Goal: Task Accomplishment & Management: Manage account settings

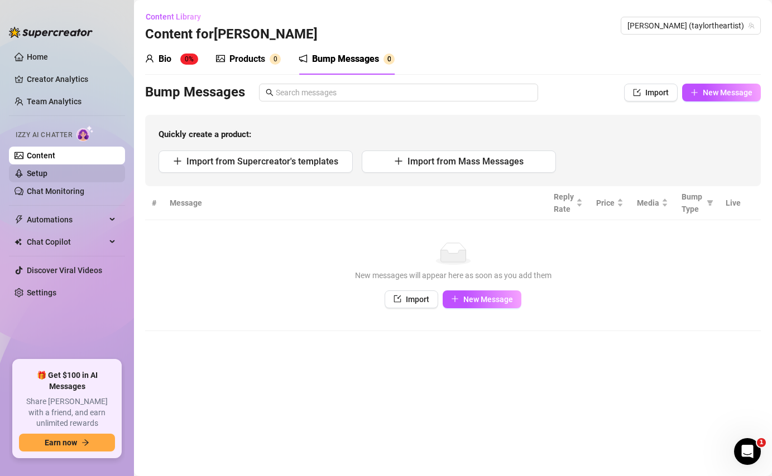
click at [47, 178] on link "Setup" at bounding box center [37, 173] width 21 height 9
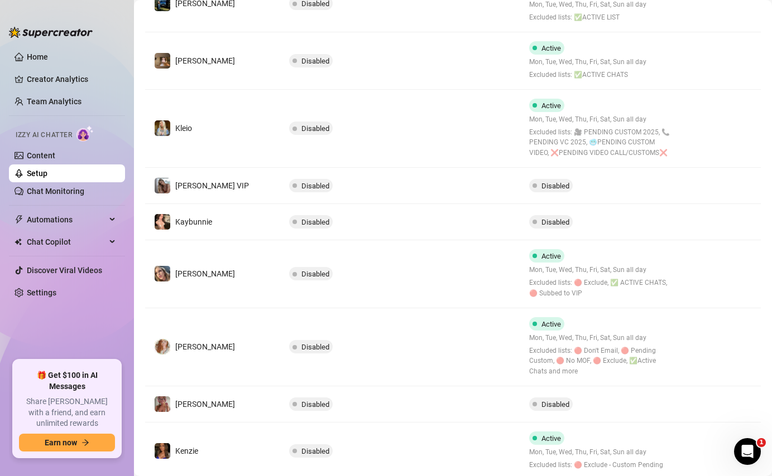
scroll to position [265, 0]
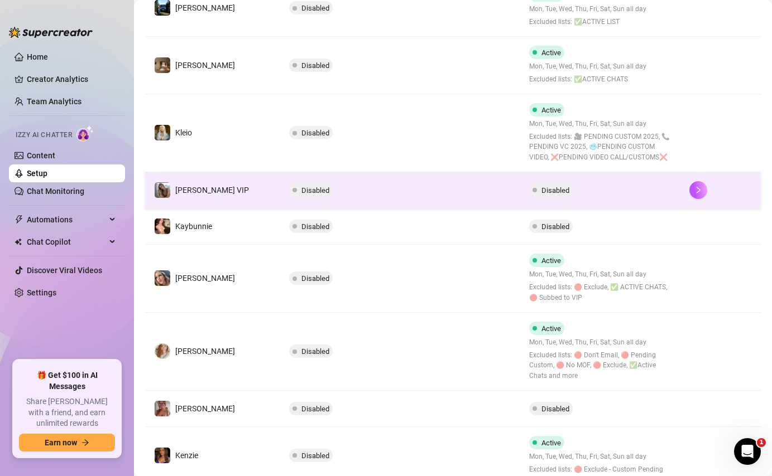
click at [412, 204] on td "Disabled" at bounding box center [400, 190] width 240 height 36
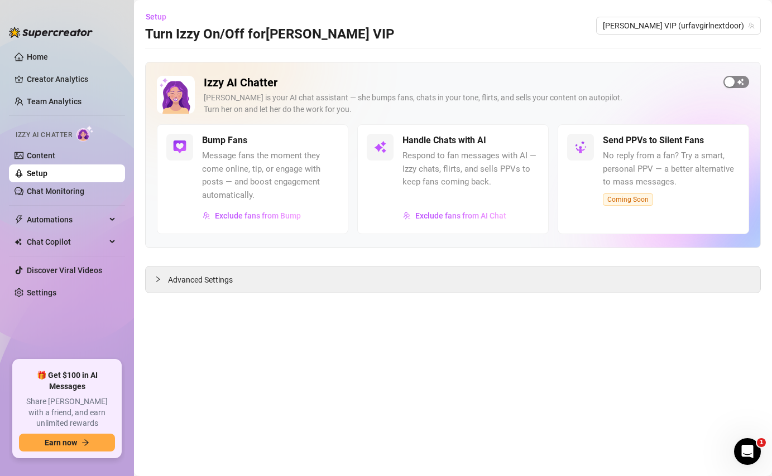
click at [734, 84] on div "button" at bounding box center [729, 82] width 10 height 10
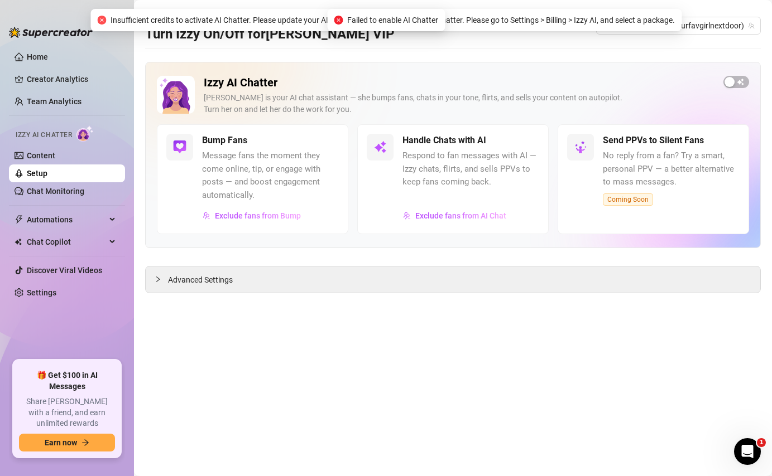
click at [319, 141] on div "Bump Fans" at bounding box center [270, 140] width 137 height 13
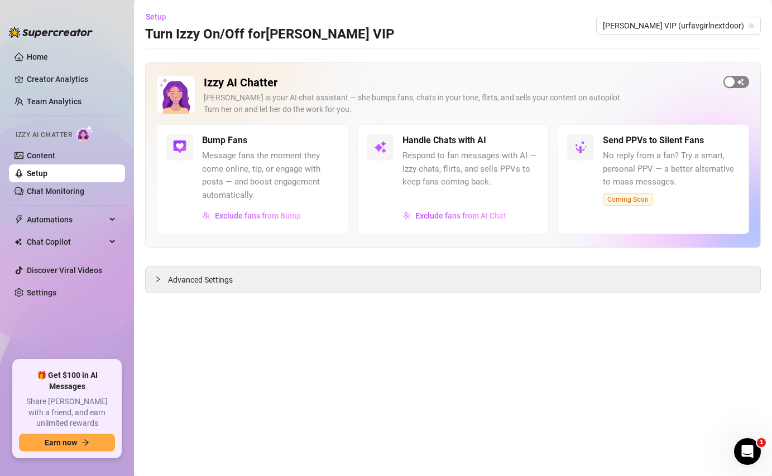
click at [728, 83] on div "button" at bounding box center [729, 82] width 10 height 10
click at [745, 80] on div "button" at bounding box center [743, 82] width 10 height 10
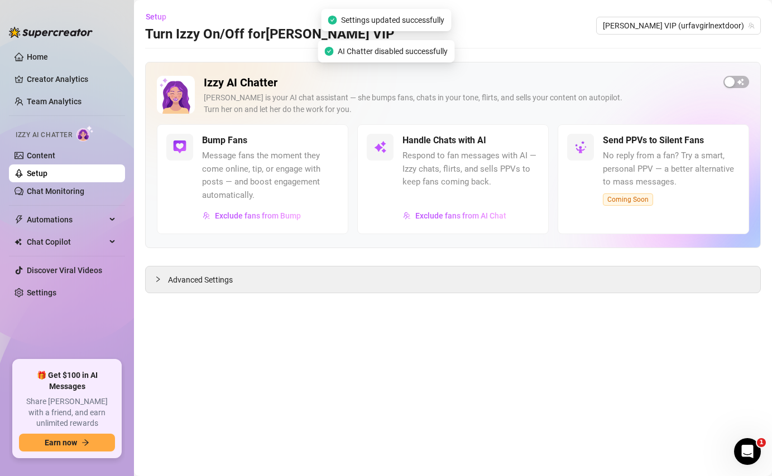
click at [731, 82] on div "button" at bounding box center [729, 82] width 10 height 10
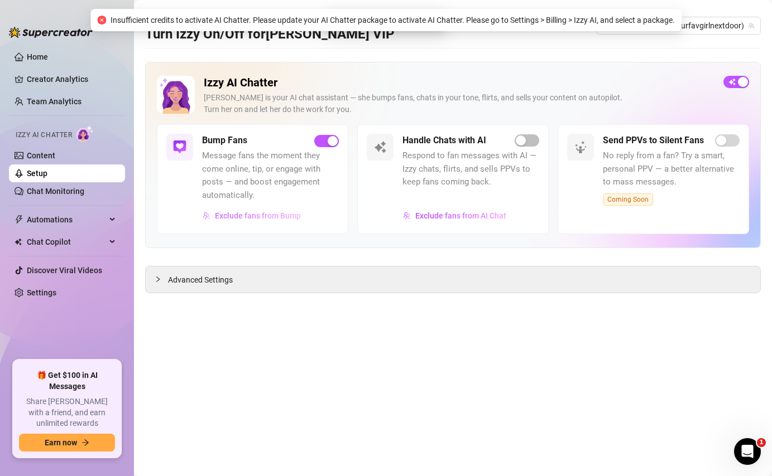
click at [267, 215] on span "Exclude fans from Bump" at bounding box center [258, 215] width 86 height 9
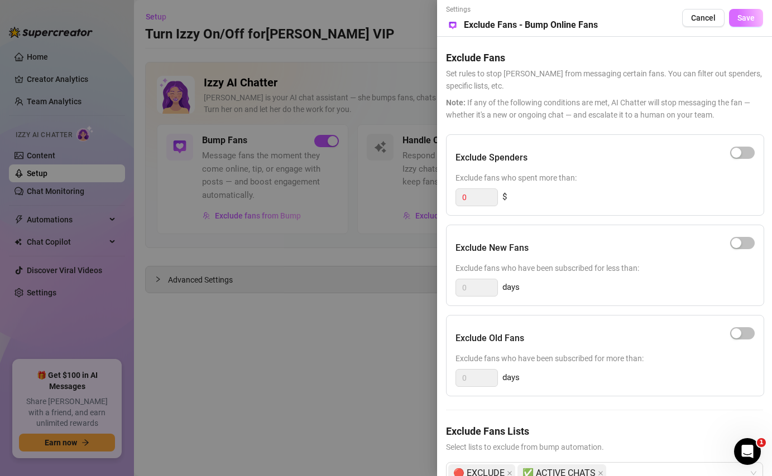
click at [739, 22] on span "Save" at bounding box center [745, 17] width 17 height 9
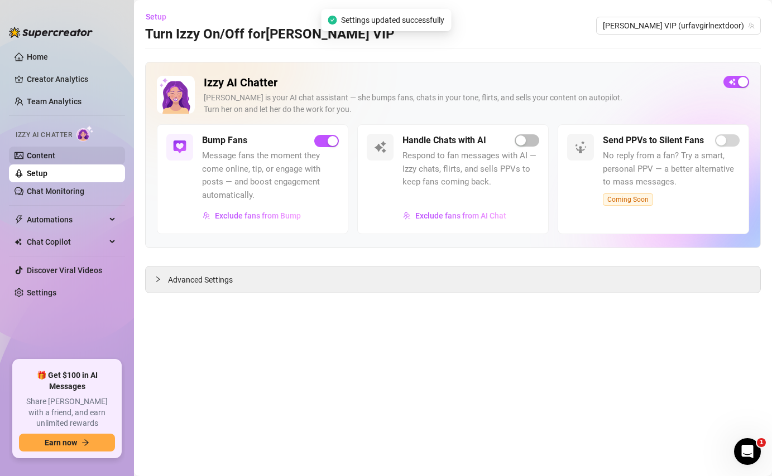
click at [55, 158] on link "Content" at bounding box center [41, 155] width 28 height 9
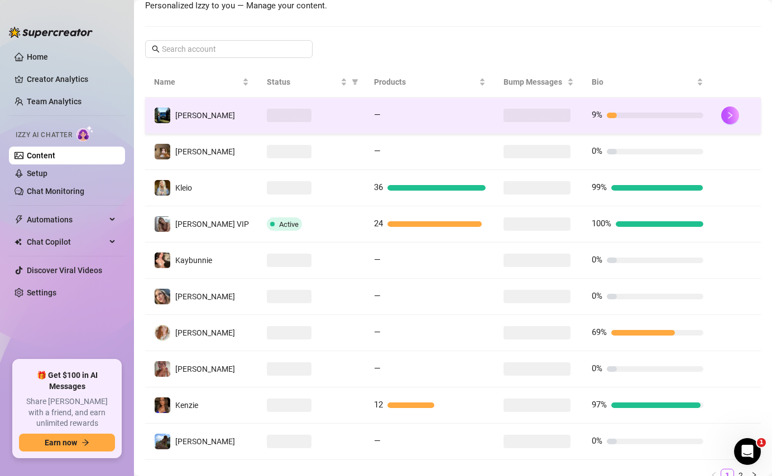
scroll to position [215, 0]
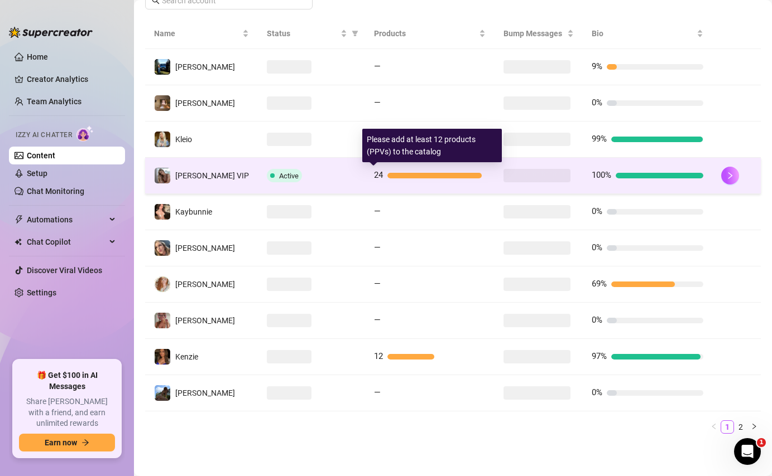
click at [431, 176] on div at bounding box center [434, 176] width 94 height 6
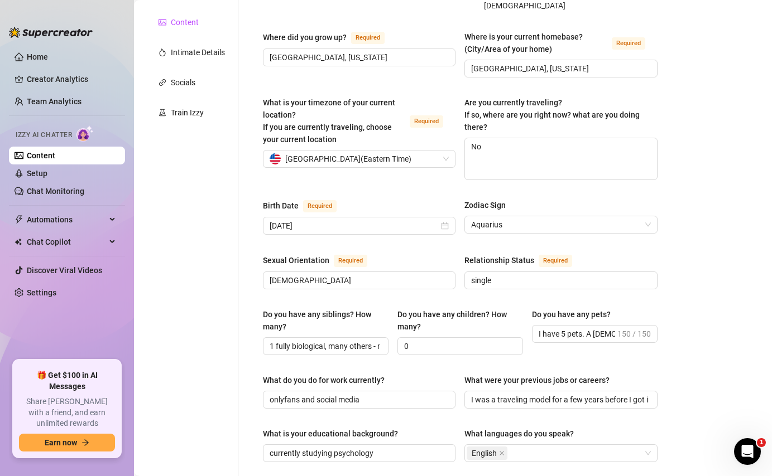
click at [178, 21] on div "Content" at bounding box center [185, 22] width 28 height 12
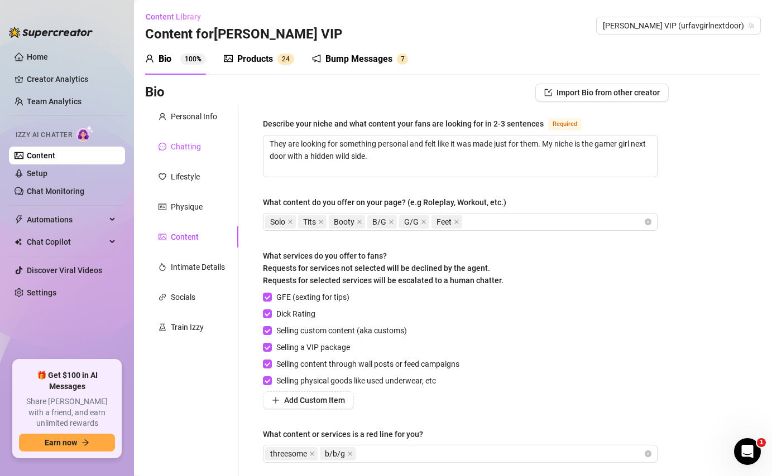
click at [189, 143] on div "Chatting" at bounding box center [186, 147] width 30 height 12
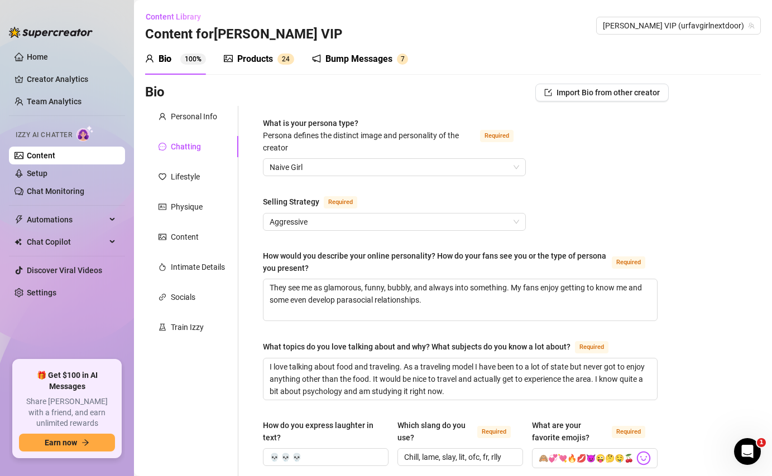
click at [371, 59] on div "Bump Messages" at bounding box center [358, 58] width 67 height 13
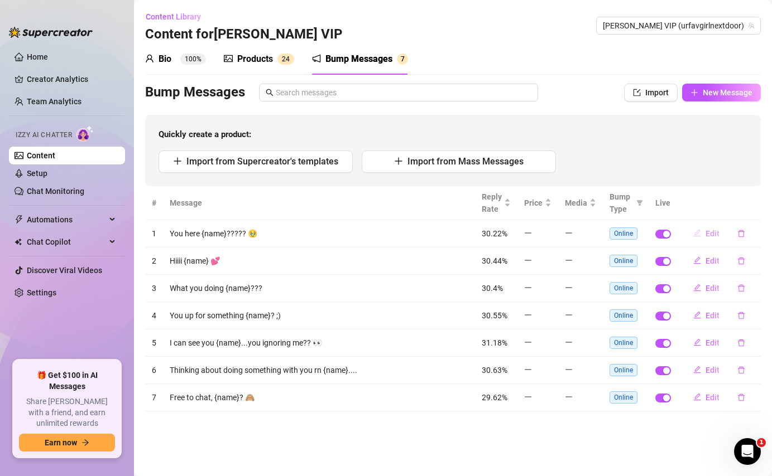
click at [706, 232] on span "Edit" at bounding box center [712, 233] width 14 height 9
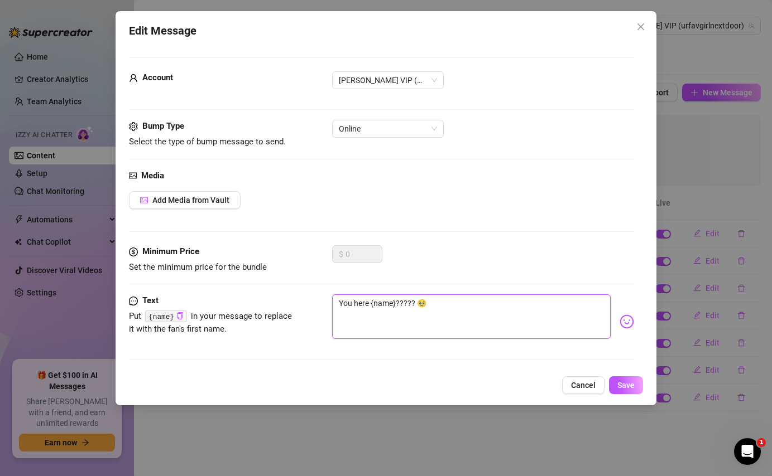
drag, startPoint x: 369, startPoint y: 301, endPoint x: 335, endPoint y: 302, distance: 34.1
click at [335, 302] on textarea "You here {name}????? 🥹" at bounding box center [471, 317] width 278 height 45
type textarea "W {name}????? 🥹"
type textarea "Wh {name}????? 🥹"
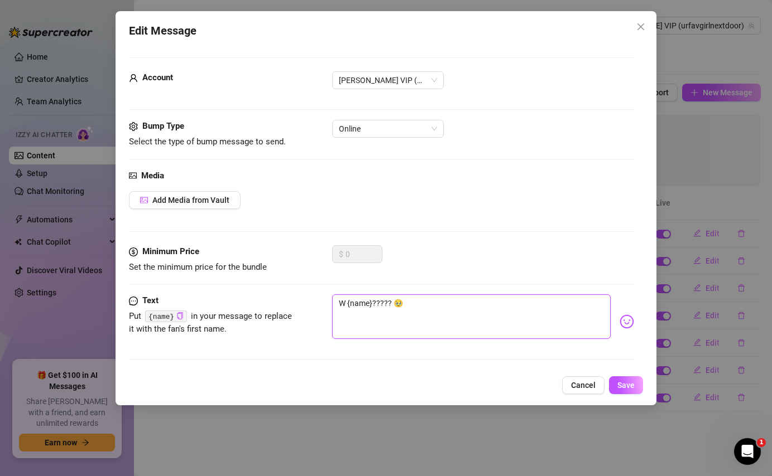
type textarea "Wh {name}????? 🥹"
type textarea "Wha {name}????? 🥹"
type textarea "What {name}????? 🥹"
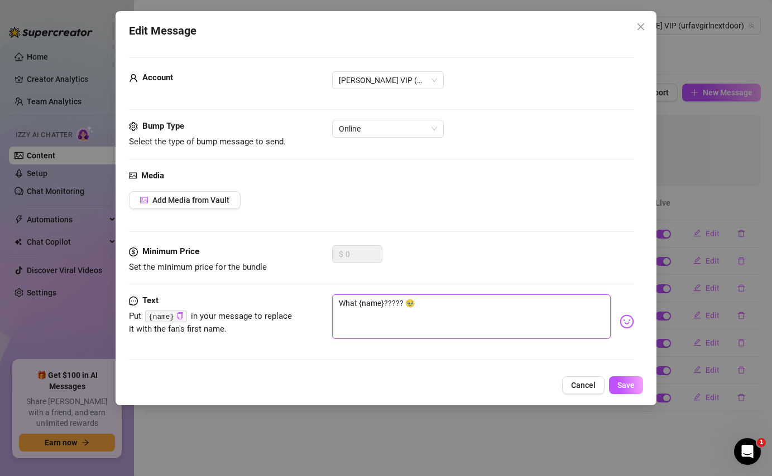
type textarea "What {name}????? 🥹"
type textarea "What a {name}????? 🥹"
type textarea "What ar {name}????? 🥹"
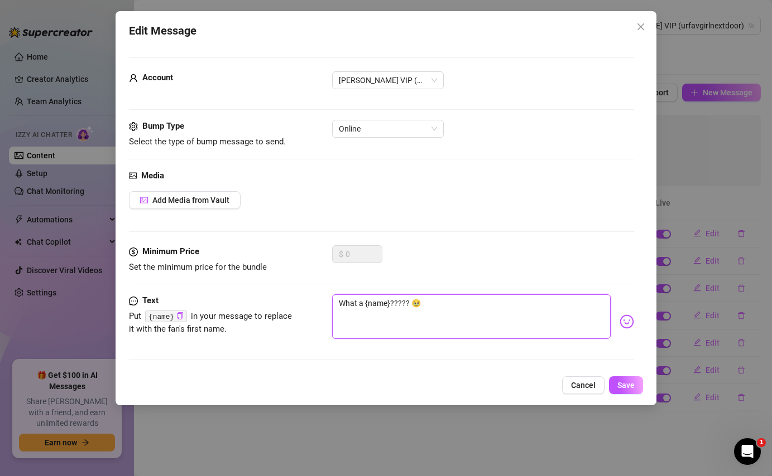
type textarea "What ar {name}????? 🥹"
type textarea "What are {name}????? 🥹"
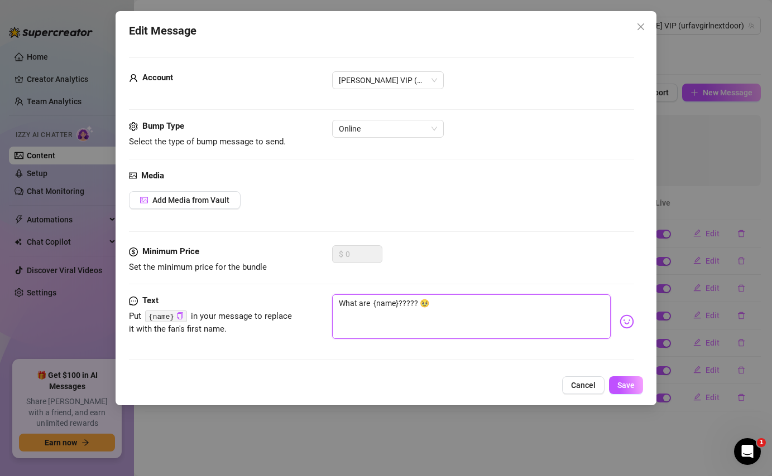
type textarea "What are y {name}????? 🥹"
type textarea "What are yo {name}????? 🥹"
type textarea "What are you {name}????? 🥹"
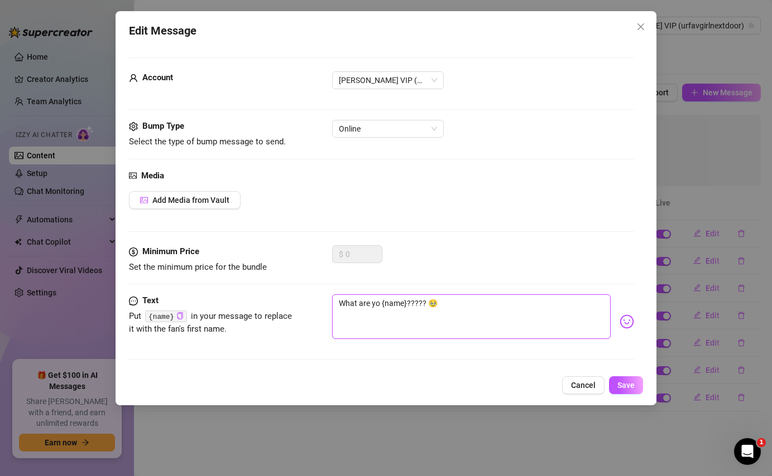
type textarea "What are you {name}????? 🥹"
type textarea "What are you u {name}????? 🥹"
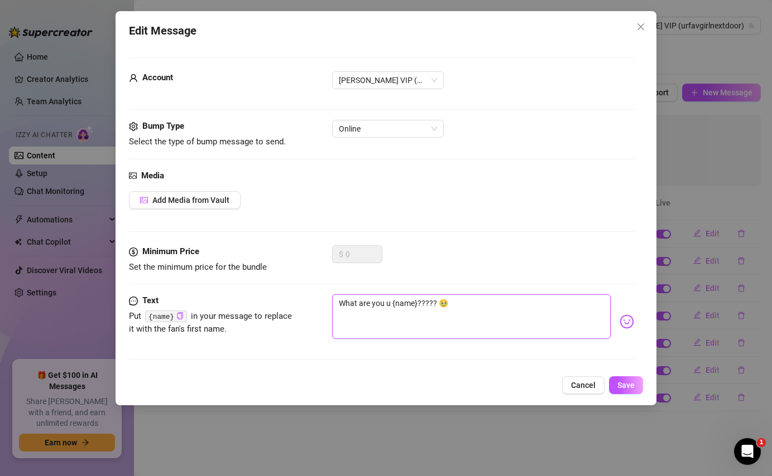
type textarea "What are you up {name}????? 🥹"
type textarea "What are you up t {name}????? 🥹"
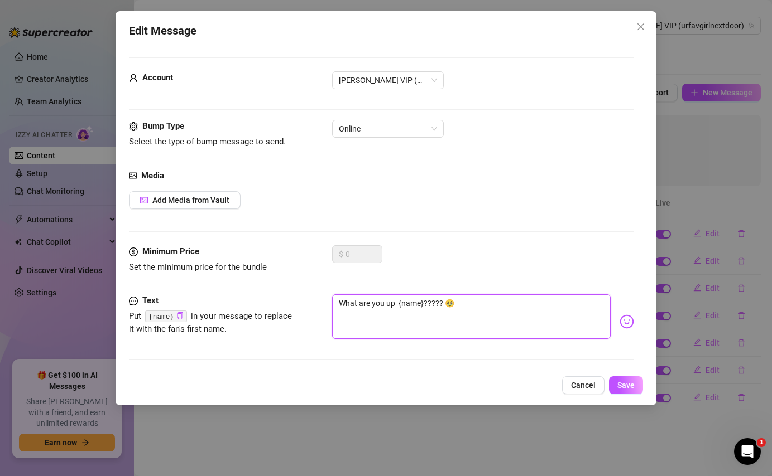
type textarea "What are you up t {name}????? 🥹"
type textarea "What are you up to {name}????? 🥹"
click at [629, 384] on span "Save" at bounding box center [625, 385] width 17 height 9
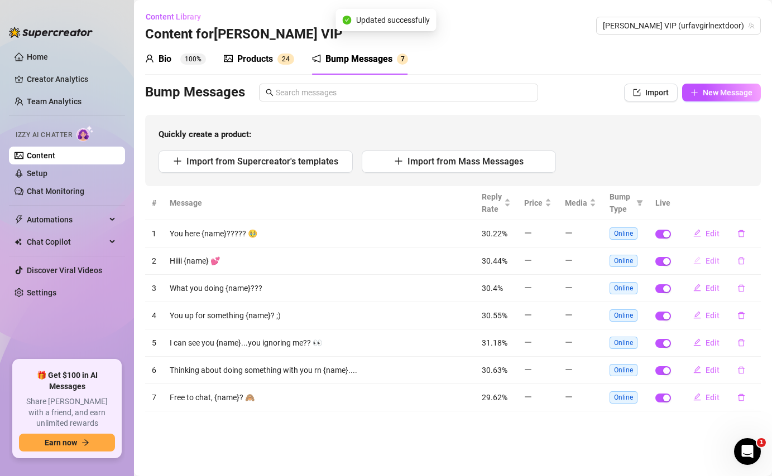
click at [715, 263] on span "Edit" at bounding box center [712, 261] width 14 height 9
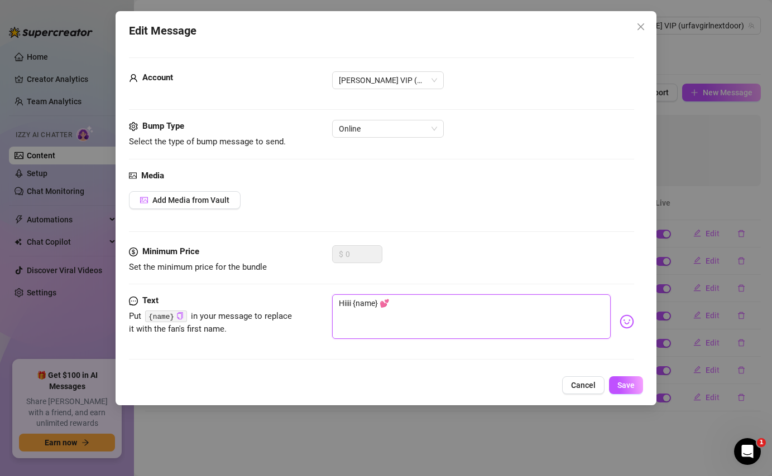
drag, startPoint x: 353, startPoint y: 305, endPoint x: 337, endPoint y: 304, distance: 15.7
click at [337, 304] on textarea "Hiiii {name} 💕" at bounding box center [471, 317] width 278 height 45
type textarea "H {name} 💕"
type textarea "He {name} 💕"
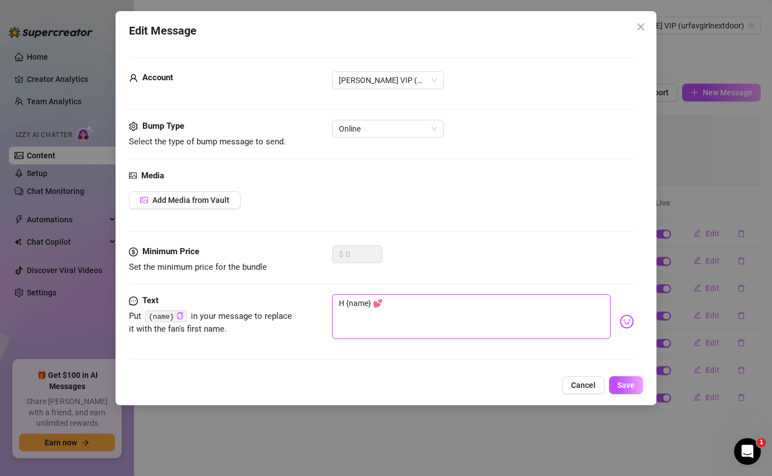
type textarea "He {name} 💕"
type textarea "Hey {name} 💕"
click at [402, 304] on textarea "Hey {name} 💕" at bounding box center [471, 317] width 278 height 45
type textarea "Hey {name}"
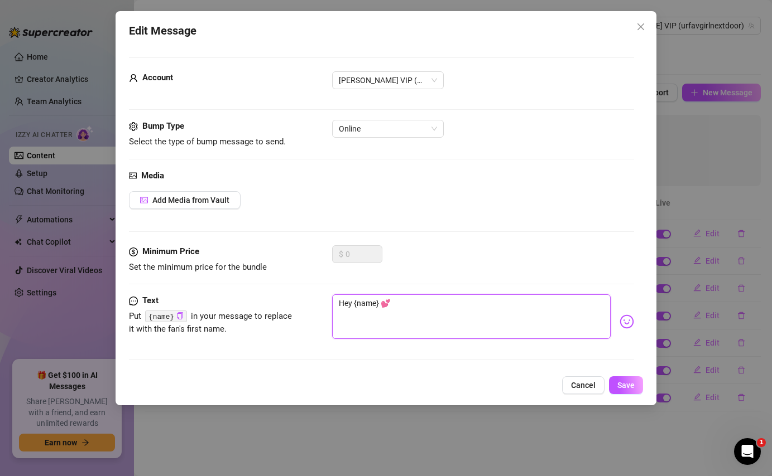
type textarea "Hey {name}"
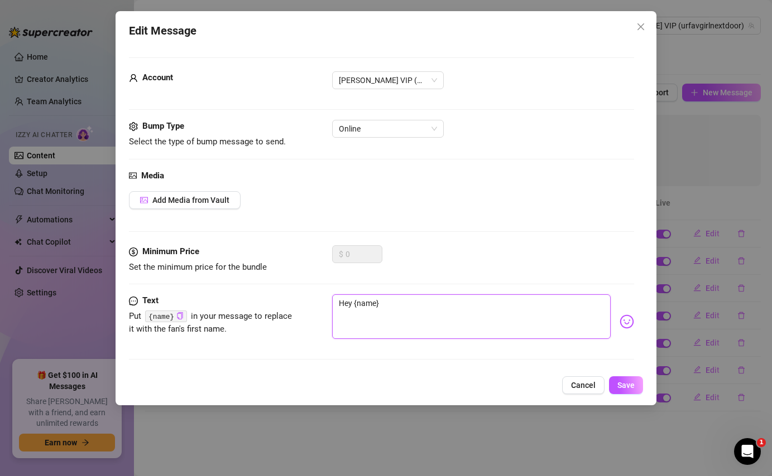
type textarea "Hey {name} 🥰"
click at [628, 381] on button "Save" at bounding box center [626, 386] width 34 height 18
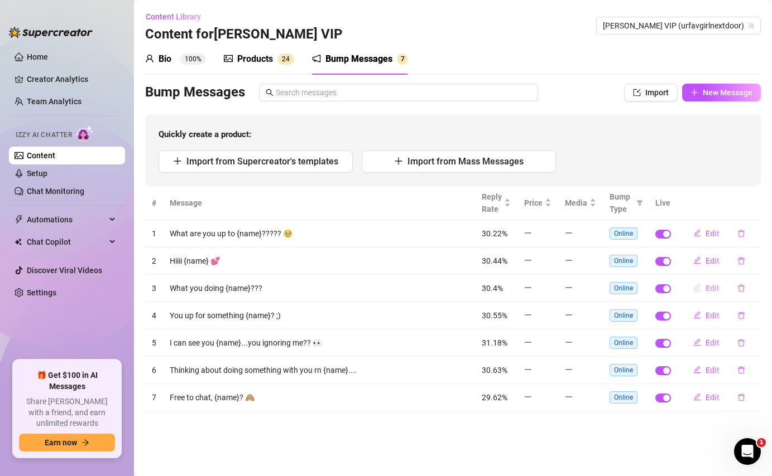
click at [698, 288] on icon "edit" at bounding box center [697, 288] width 8 height 8
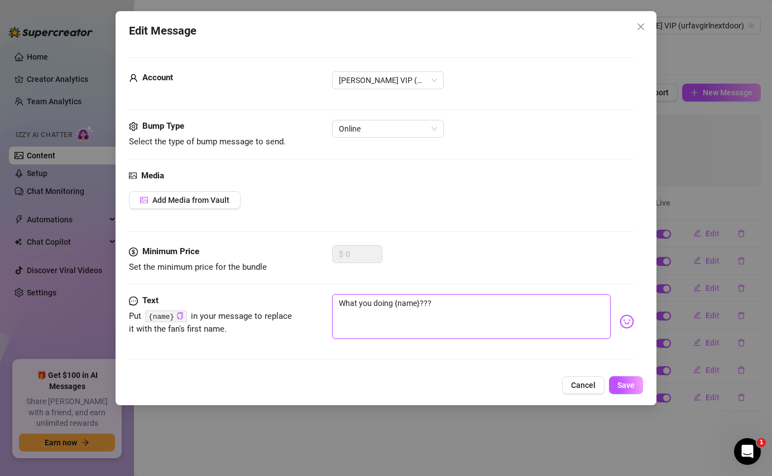
click at [392, 305] on textarea "What you doing {name}???" at bounding box center [471, 317] width 278 height 45
drag, startPoint x: 392, startPoint y: 305, endPoint x: 337, endPoint y: 301, distance: 55.4
click at [337, 301] on textarea "What you doing {name}???" at bounding box center [471, 317] width 278 height 45
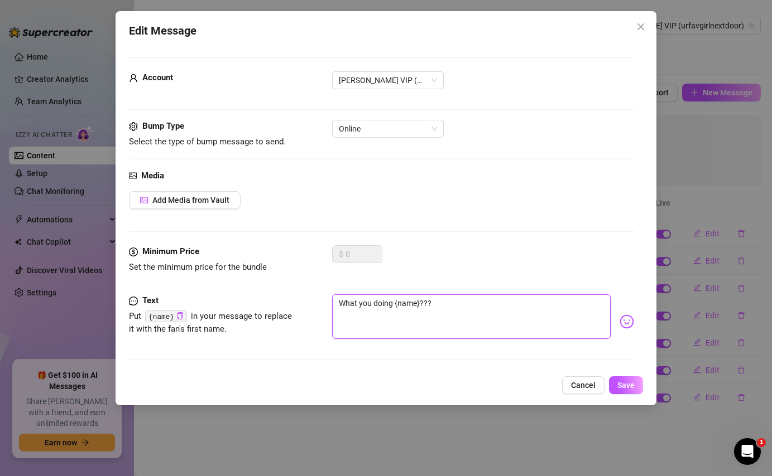
type textarea "T {name}???"
type textarea "To {name}???"
type textarea "Too {name}???"
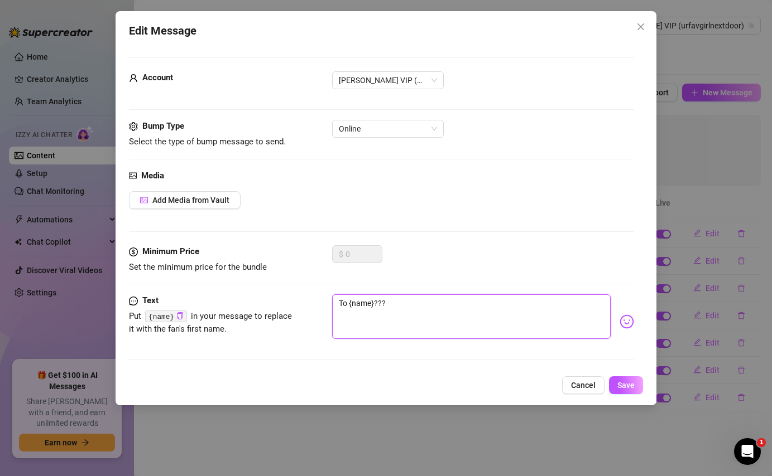
type textarea "Too {name}???"
type textarea "Too b {name}???"
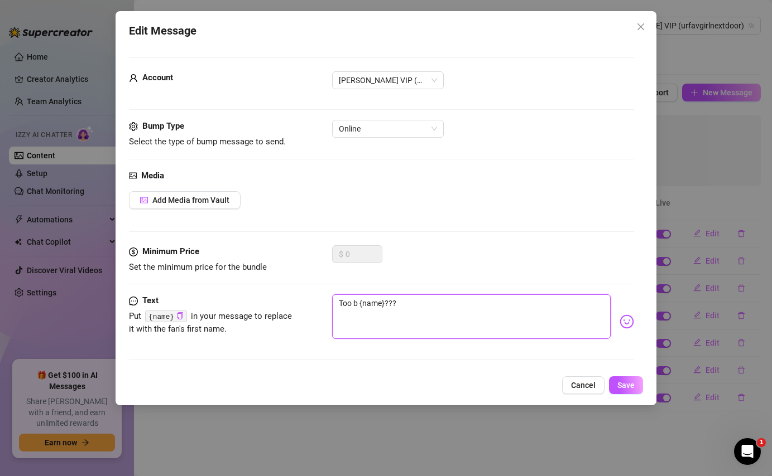
type textarea "Too bu {name}???"
type textarea "Too bus {name}???"
type textarea "Too busy {name}???"
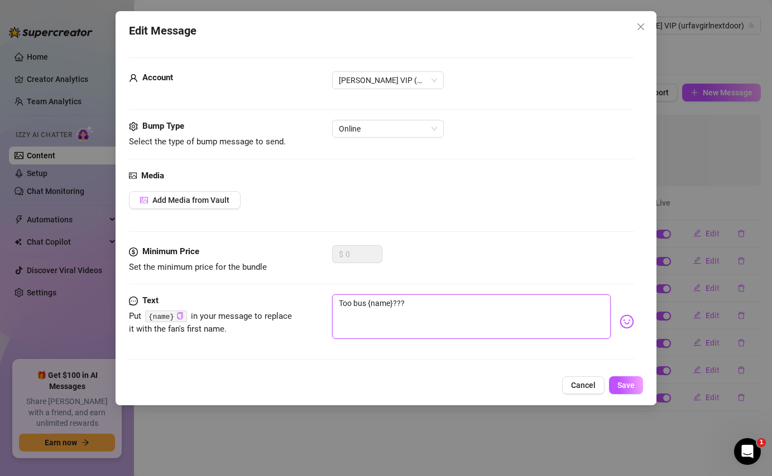
type textarea "Too busy {name}???"
type textarea "Too busy f {name}???"
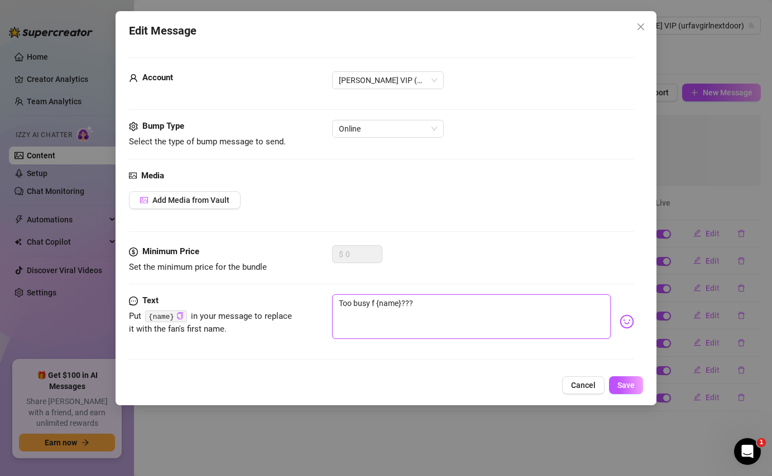
type textarea "Too busy fo {name}???"
type textarea "Too busy for {name}???"
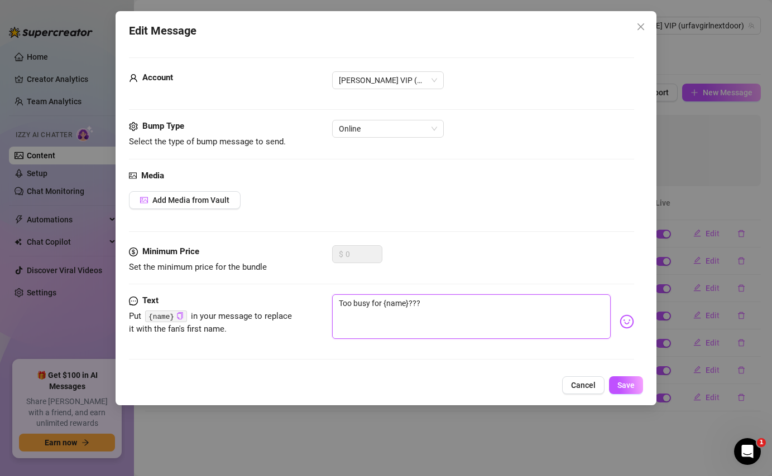
type textarea "Too busy for {name}???"
type textarea "Too busy for a {name}???"
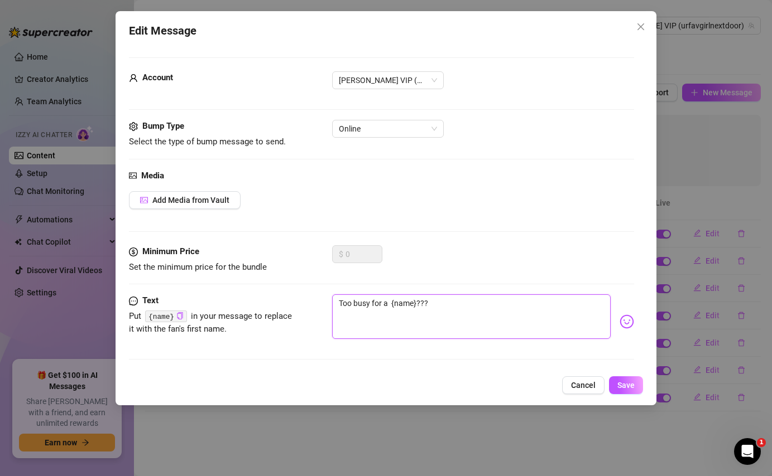
type textarea "Too busy for a {name}???"
type textarea "Too busy for {name}???"
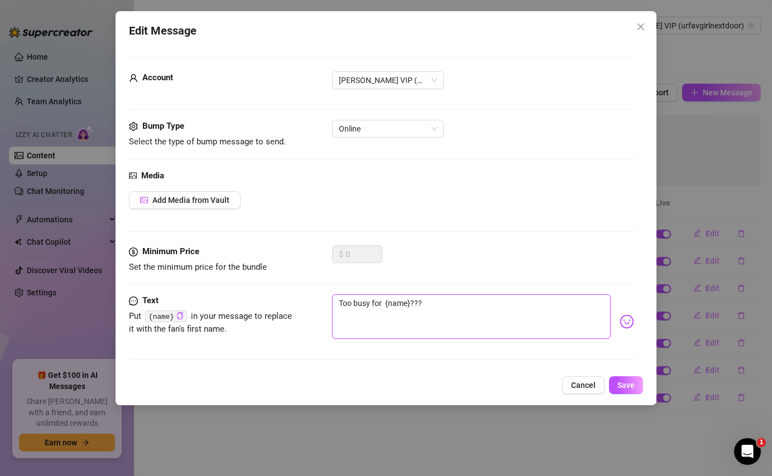
type textarea "Too busy for {name}???"
type textarea "Too busy fo {name}???"
type textarea "Too busy f {name}???"
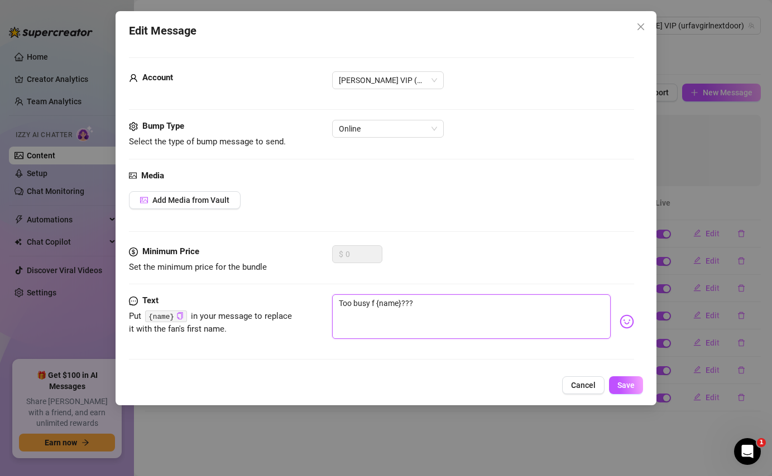
type textarea "Too busy {name}???"
type textarea "Too busy o {name}???"
type textarea "Too busy {name}???"
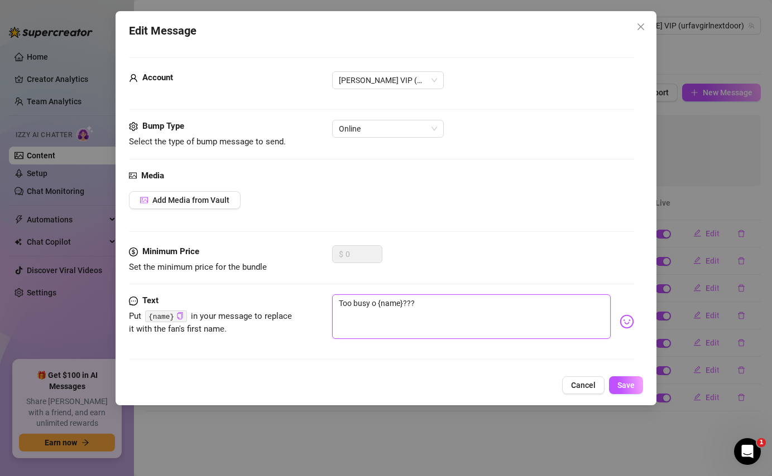
type textarea "Too busy {name}???"
type textarea "Too busy t {name}???"
type textarea "Too busy to {name}???"
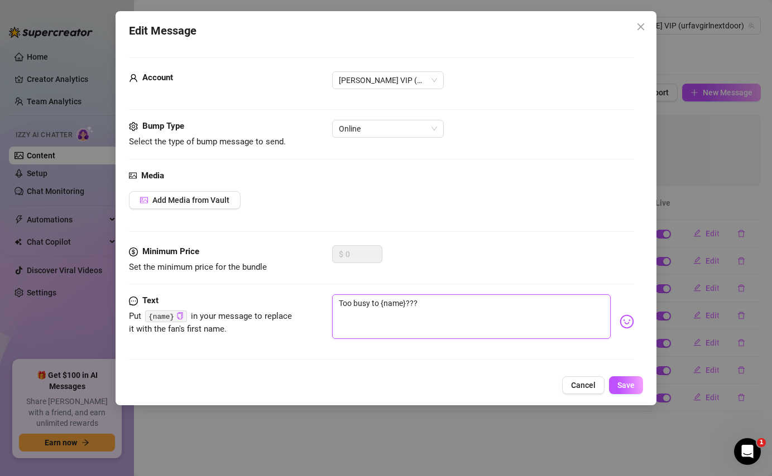
type textarea "Too busy to {name}???"
type textarea "Too busy to h {name}???"
type textarea "Too busy to ha {name}???"
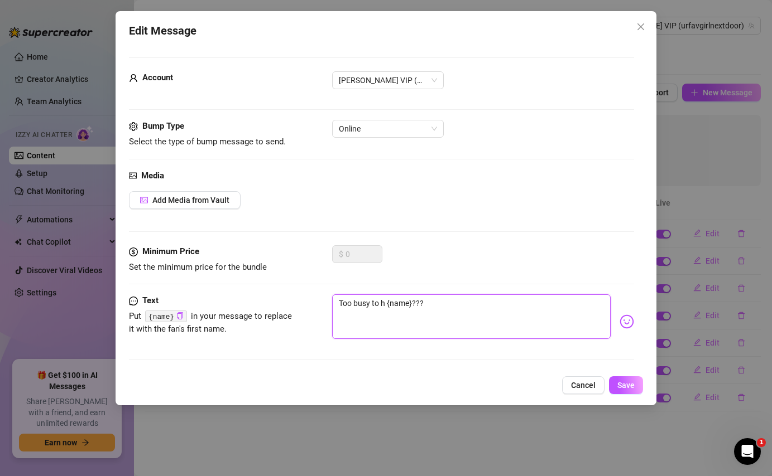
type textarea "Too busy to ha {name}???"
type textarea "Too busy to h {name}???"
type textarea "Too busy to {name}???"
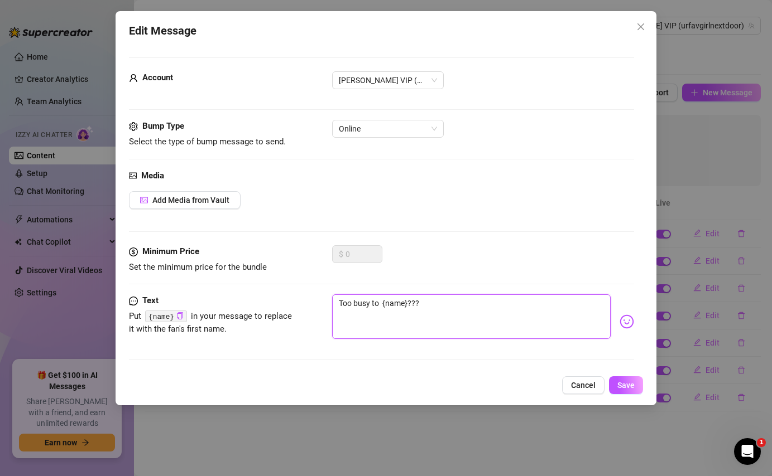
type textarea "Too busy to c {name}???"
type textarea "Too busy to ch {name}???"
type textarea "Too busy to cha {name}???"
type textarea "Too busy to chat {name}???"
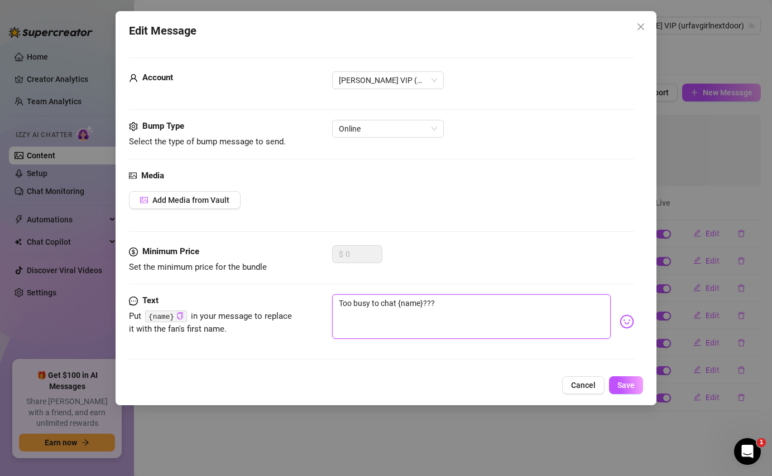
type textarea "Too busy to chat {name}???"
click at [622, 394] on div "Edit Message Account [PERSON_NAME] VIP (@urfavgirlnextdoor) Bump Type Select th…" at bounding box center [385, 208] width 540 height 394
click at [622, 385] on span "Save" at bounding box center [625, 385] width 17 height 9
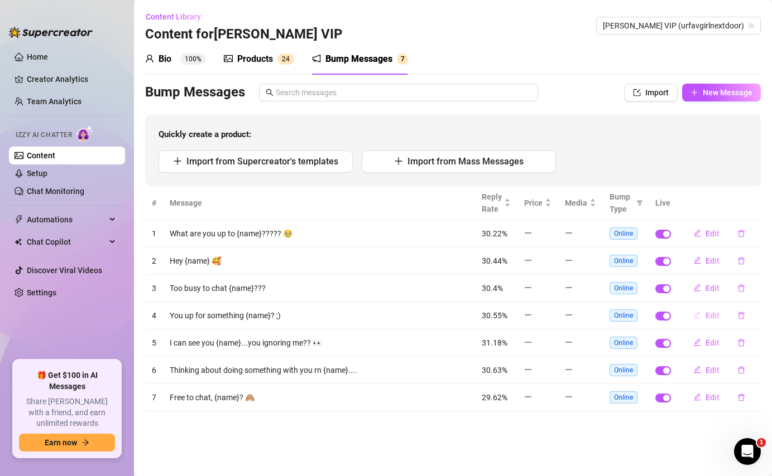
click at [710, 315] on span "Edit" at bounding box center [712, 315] width 14 height 9
type textarea "You up for something {name}? ;)"
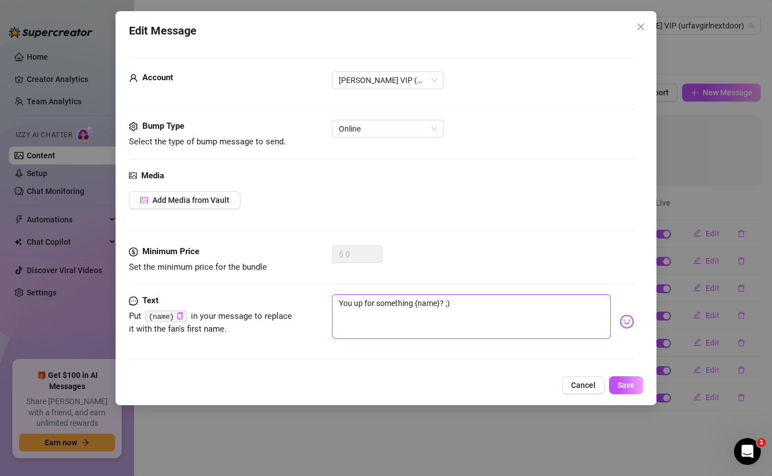
drag, startPoint x: 452, startPoint y: 304, endPoint x: 337, endPoint y: 306, distance: 115.0
click at [337, 306] on textarea "You up for something {name}? ;)" at bounding box center [471, 317] width 278 height 45
type textarea "H"
type textarea "Ho"
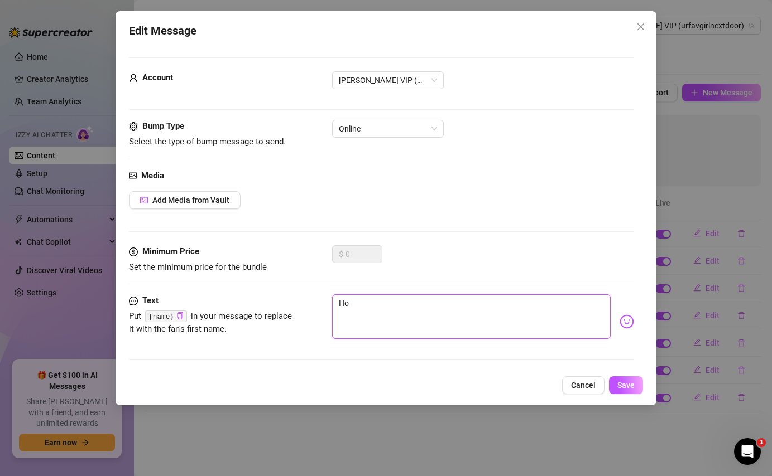
type textarea "How"
type textarea "How'"
type textarea "How's"
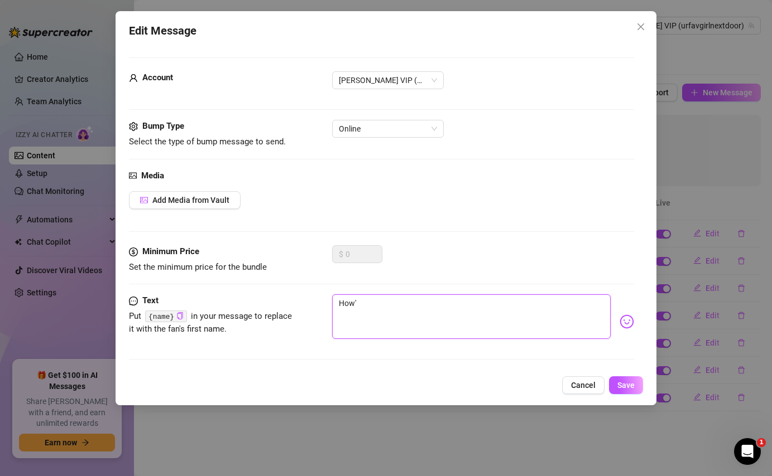
type textarea "How's"
type textarea "How's y"
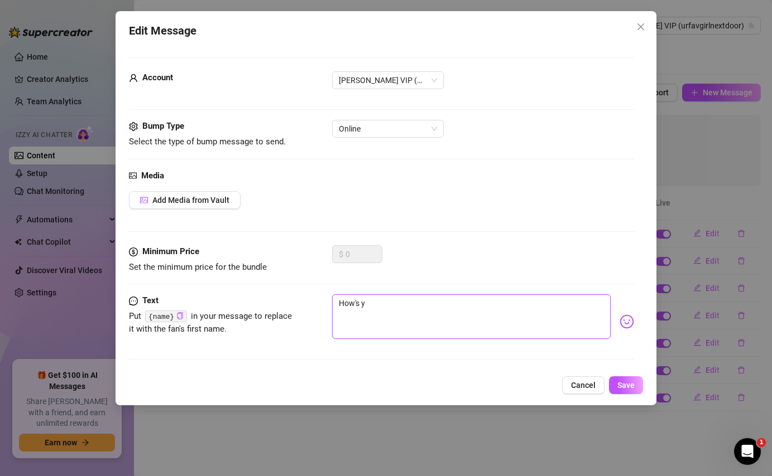
type textarea "How's yo"
type textarea "How's you"
type textarea "How's your"
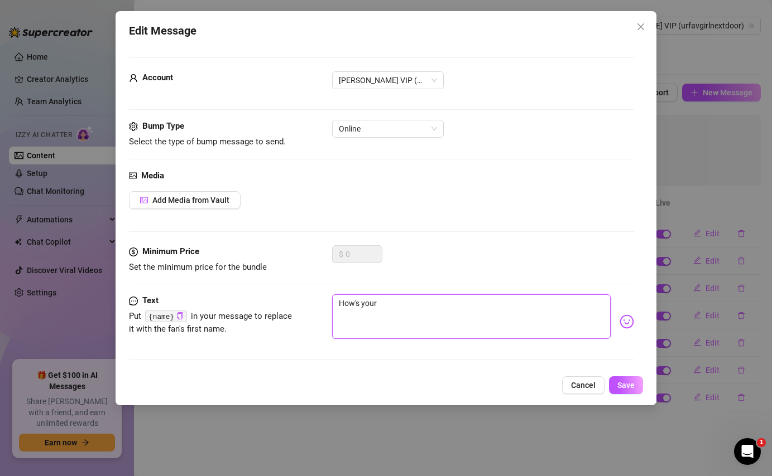
type textarea "How's your"
type textarea "How's your d"
type textarea "How's your da"
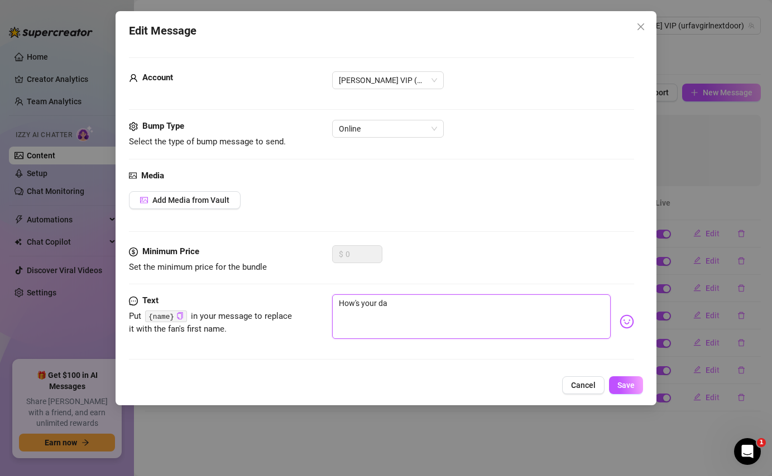
type textarea "How's your day"
type textarea "How's your day {"
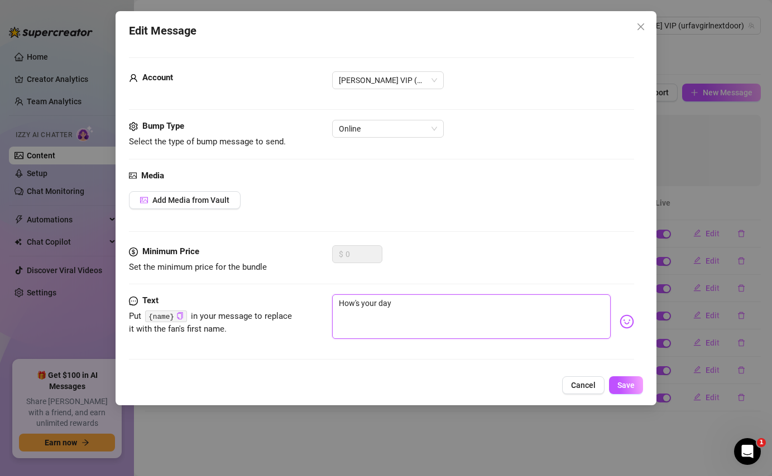
type textarea "How's your day {"
type textarea "How's your day {n"
type textarea "How's your day {na"
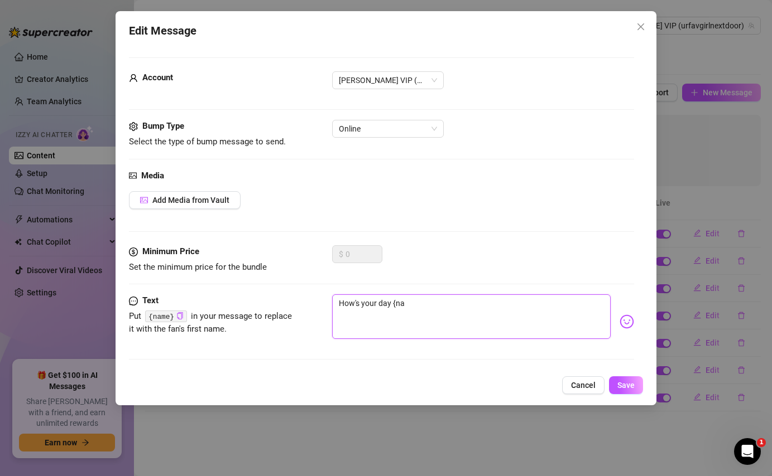
type textarea "How's your day {nam"
type textarea "How's your day {name"
type textarea "How's your day {name}"
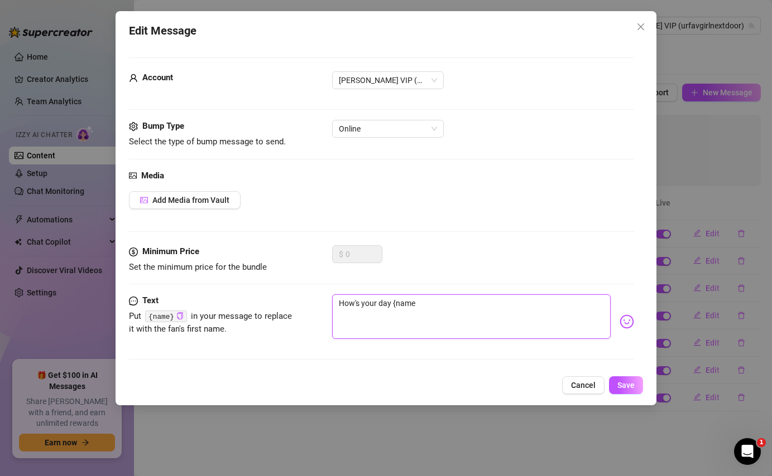
type textarea "How's your day {name}"
type textarea "How's your day {name}?"
type textarea "How's your day {name}??"
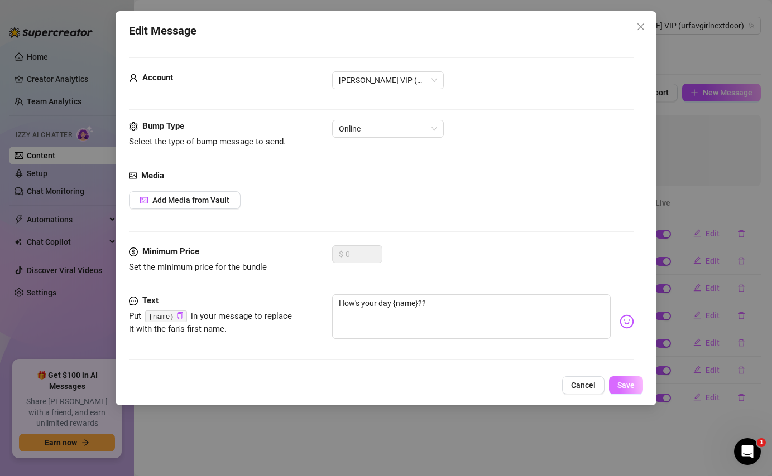
click at [627, 384] on span "Save" at bounding box center [625, 385] width 17 height 9
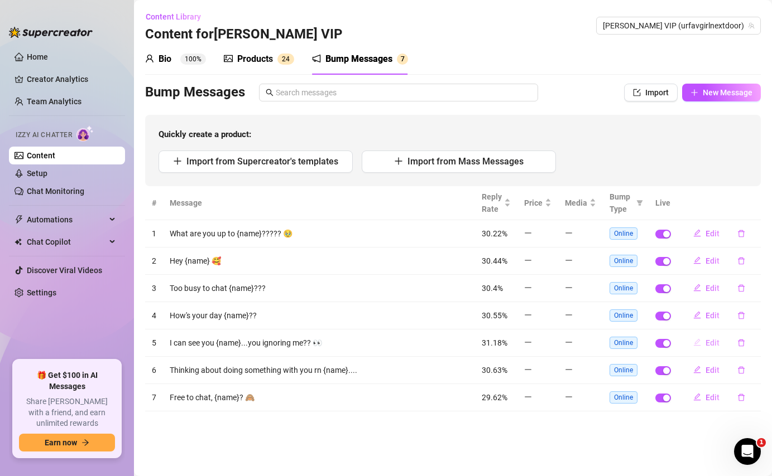
click at [709, 343] on span "Edit" at bounding box center [712, 343] width 14 height 9
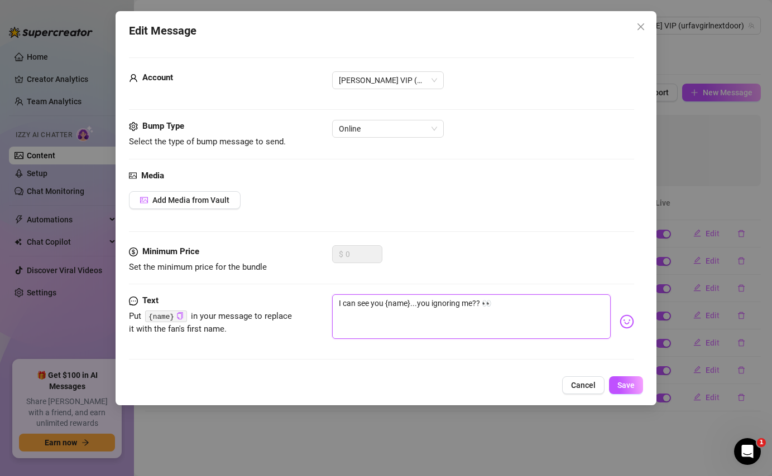
drag, startPoint x: 384, startPoint y: 305, endPoint x: 330, endPoint y: 306, distance: 53.6
click at [330, 307] on div "Text Put {name} in your message to replace it with the fan's first name. I can …" at bounding box center [381, 322] width 504 height 55
type textarea "S {name}...you ignoring me?? 👀"
type textarea "Sa {name}...you ignoring me?? 👀"
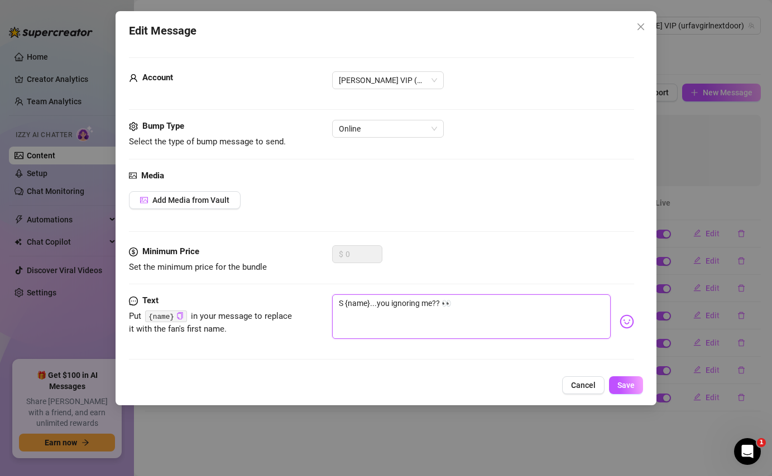
type textarea "Sa {name}...you ignoring me?? 👀"
type textarea "Saw {name}...you ignoring me?? 👀"
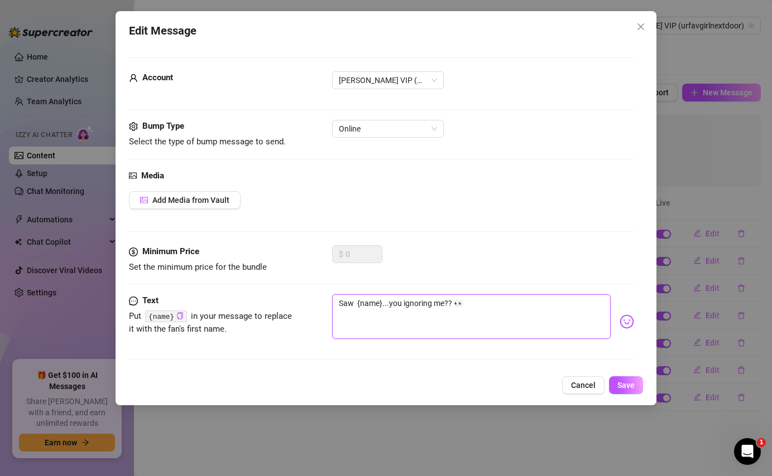
type textarea "Saw y {name}...you ignoring me?? 👀"
type textarea "Saw yo {name}...you ignoring me?? 👀"
type textarea "Saw you {name}...you ignoring me?? 👀"
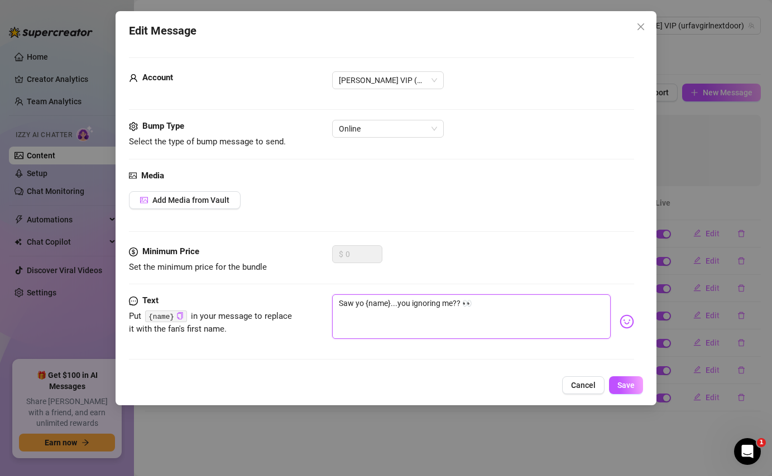
type textarea "Saw you {name}...you ignoring me?? 👀"
type textarea "Saw you o {name}...you ignoring me?? 👀"
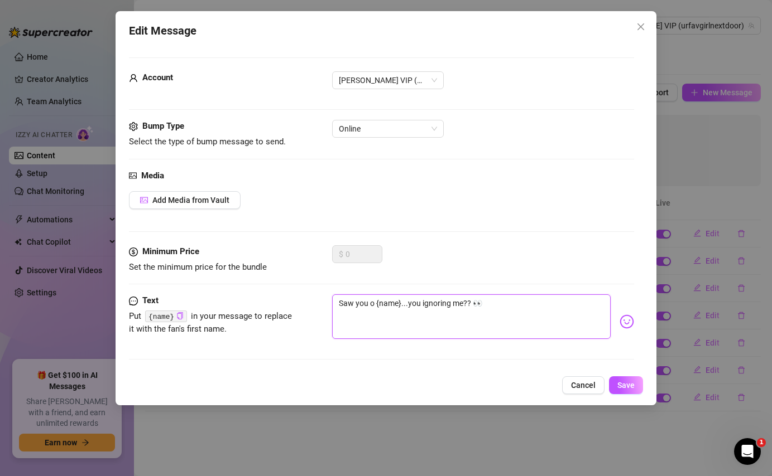
type textarea "Saw you on {name}...you ignoring me?? 👀"
type textarea "Saw you onl {name}...you ignoring me?? 👀"
type textarea "Saw you onli {name}...you ignoring me?? 👀"
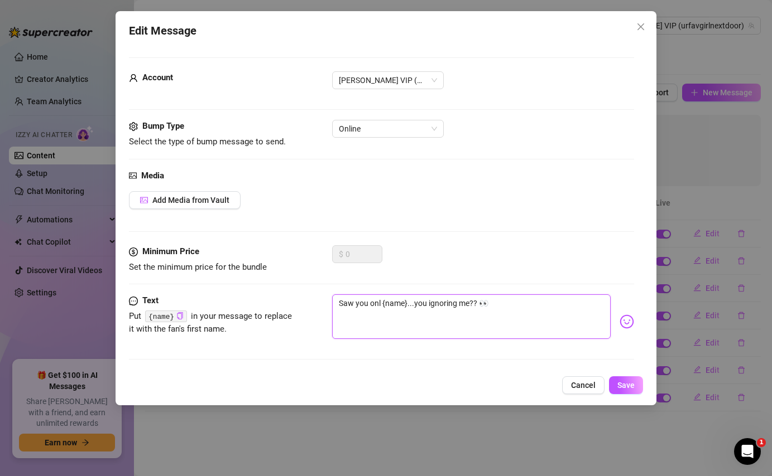
type textarea "Saw you onli {name}...you ignoring me?? 👀"
type textarea "Saw you onlin {name}...you ignoring me?? 👀"
type textarea "Saw you online {name}...you ignoring me?? 👀"
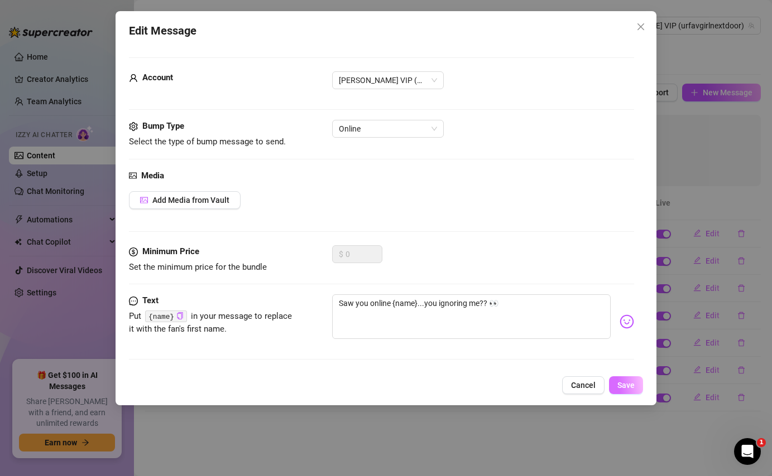
click at [632, 385] on span "Save" at bounding box center [625, 385] width 17 height 9
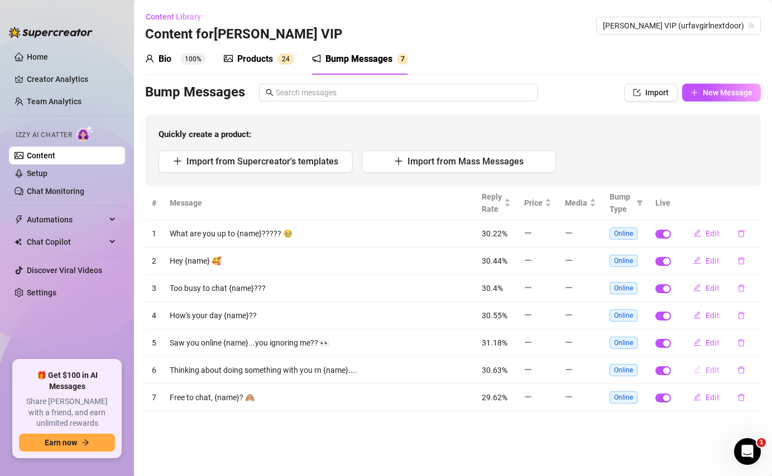
click at [706, 368] on span "Edit" at bounding box center [712, 370] width 14 height 9
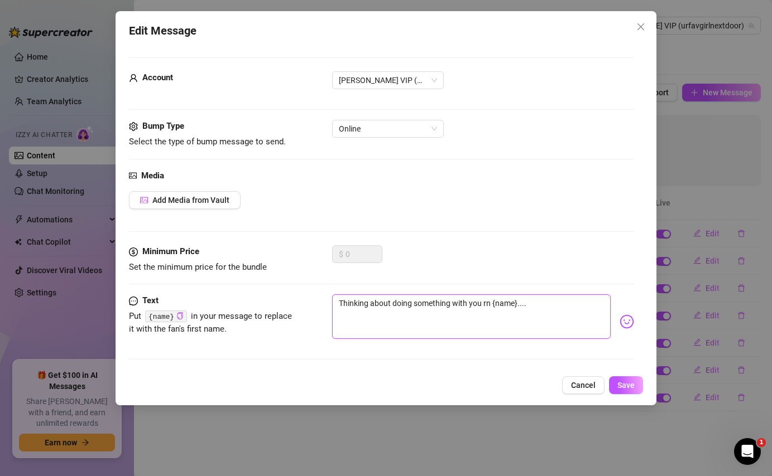
drag, startPoint x: 517, startPoint y: 304, endPoint x: 339, endPoint y: 288, distance: 178.7
click at [339, 289] on form "Account [PERSON_NAME] VIP (@urfavgirlnextdoor) Bump Type Select the type of bum…" at bounding box center [381, 213] width 504 height 312
type textarea "P...."
type textarea "Ps...."
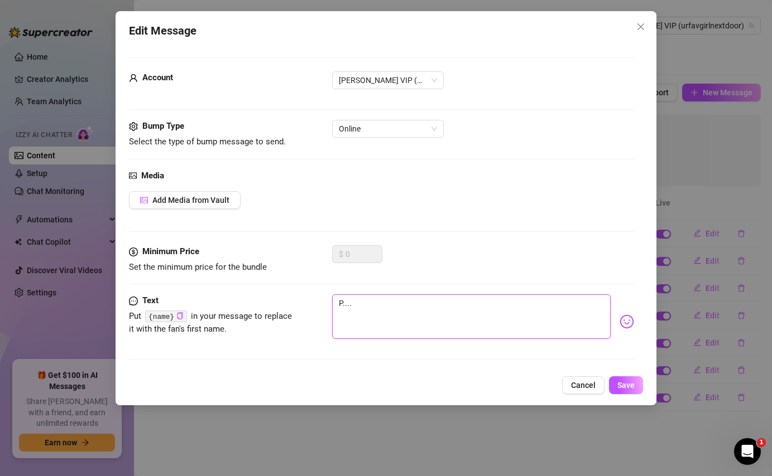
type textarea "Ps...."
type textarea "Pss...."
type textarea "Psss...."
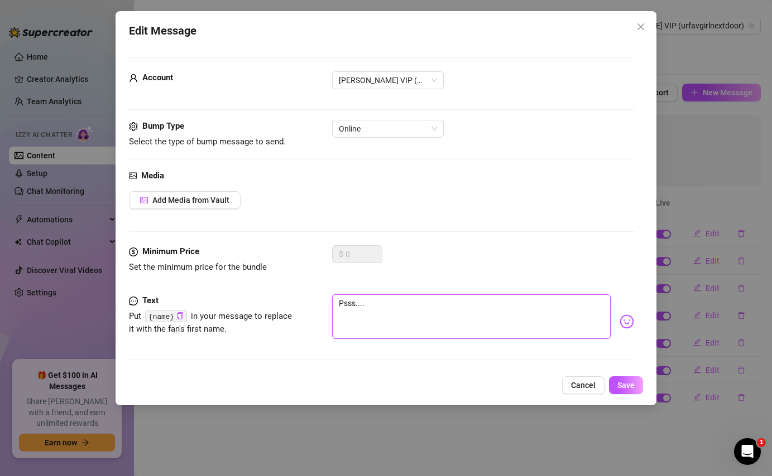
type textarea "Pssss...."
type textarea "Psssst...."
click at [406, 301] on textarea "Psssst...." at bounding box center [471, 317] width 278 height 45
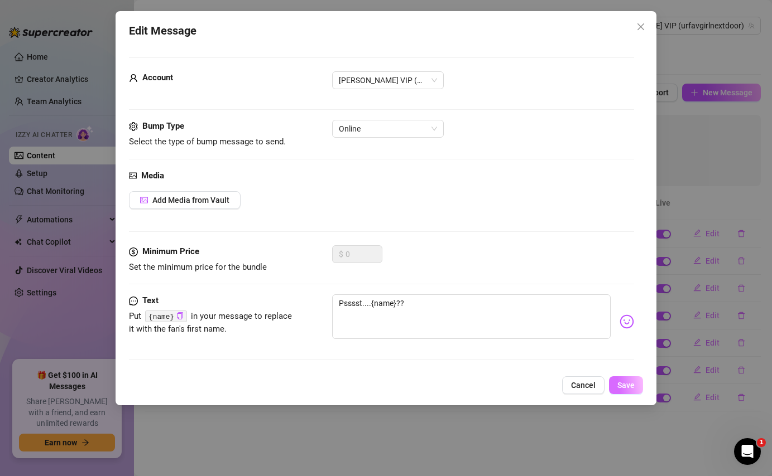
click at [629, 386] on span "Save" at bounding box center [625, 385] width 17 height 9
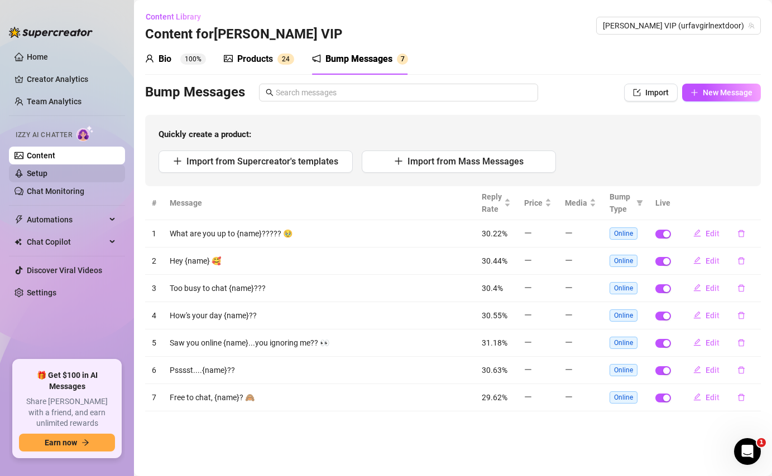
click at [28, 176] on link "Setup" at bounding box center [37, 173] width 21 height 9
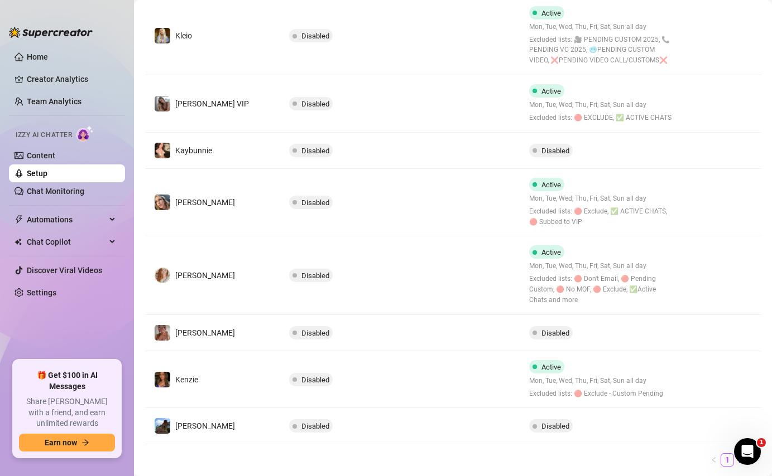
scroll to position [346, 0]
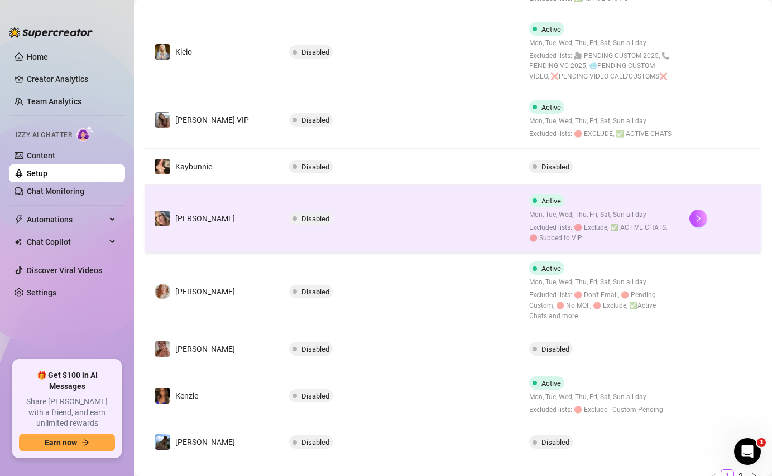
click at [563, 218] on span "Mon, Tue, Wed, Thu, Fri, Sat, Sun all day" at bounding box center [600, 215] width 142 height 11
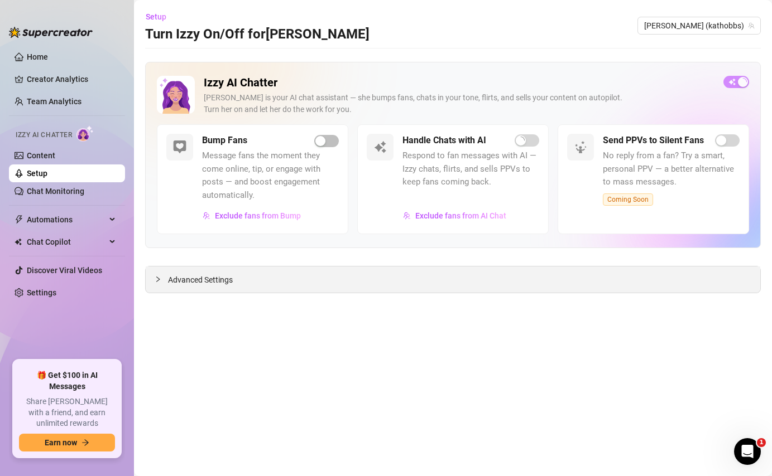
click at [542, 273] on div "Advanced Settings" at bounding box center [453, 280] width 614 height 26
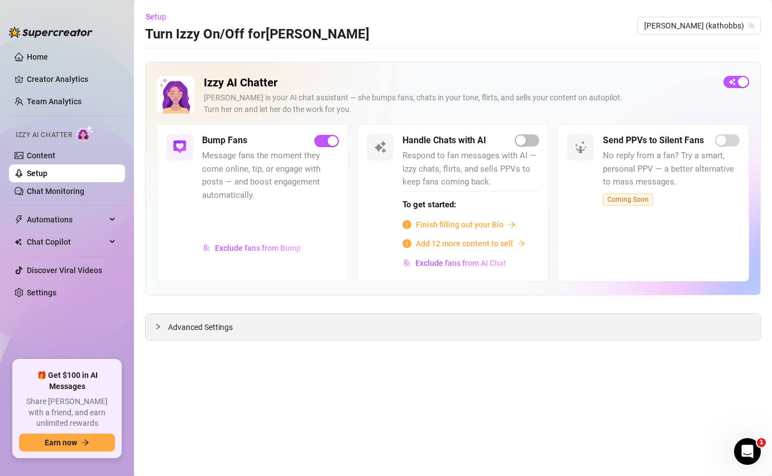
click at [220, 335] on div "Advanced Settings" at bounding box center [453, 327] width 614 height 26
click at [228, 322] on span "Advanced Settings" at bounding box center [200, 327] width 65 height 12
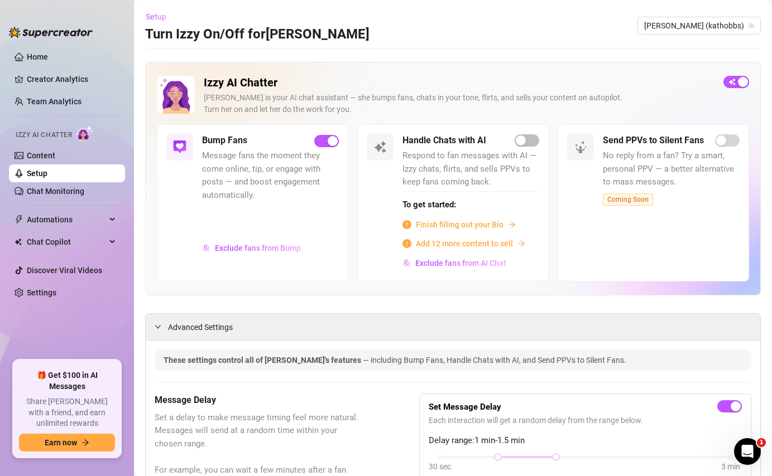
click at [159, 16] on span "Setup" at bounding box center [156, 16] width 21 height 9
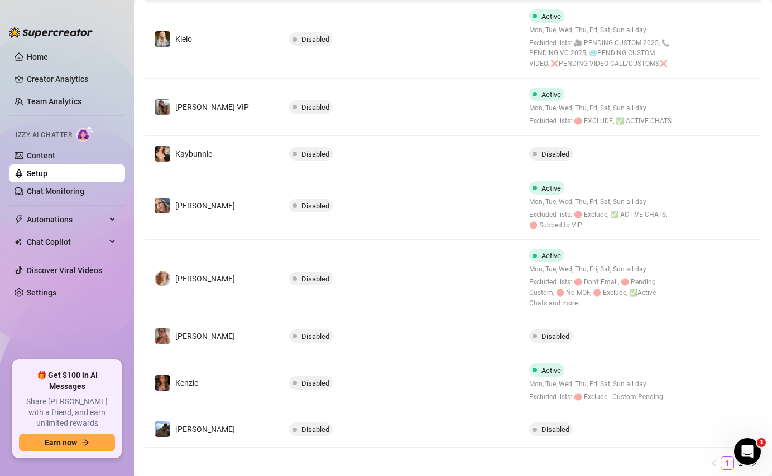
scroll to position [348, 0]
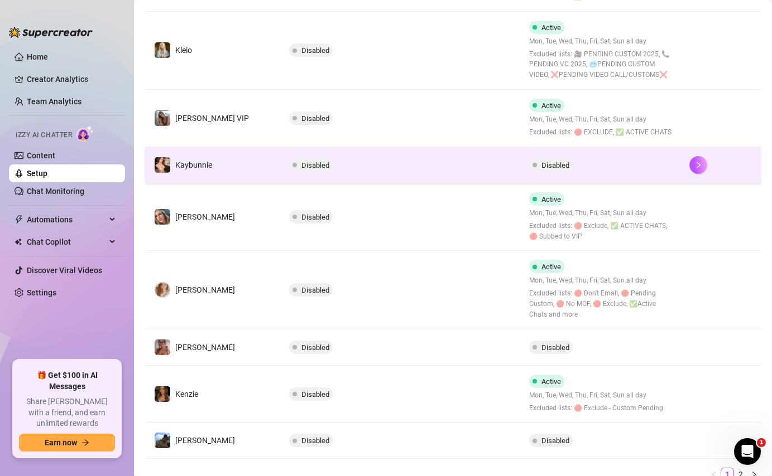
click at [462, 162] on td "Disabled" at bounding box center [400, 165] width 240 height 36
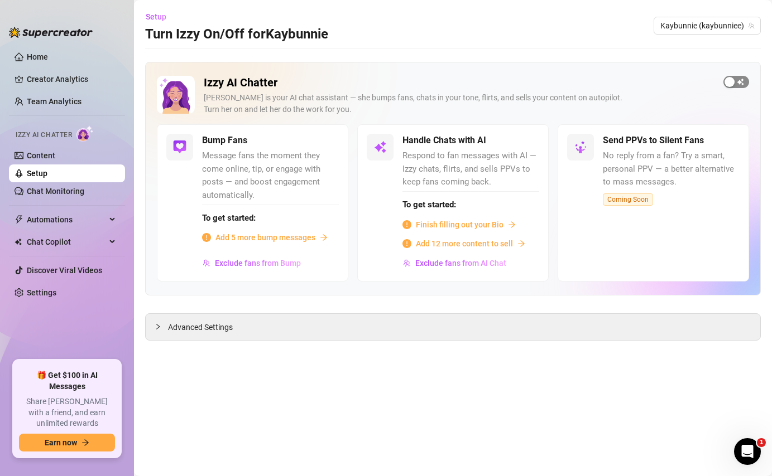
click at [732, 82] on div "button" at bounding box center [729, 82] width 10 height 10
click at [325, 142] on div "button" at bounding box center [320, 141] width 10 height 10
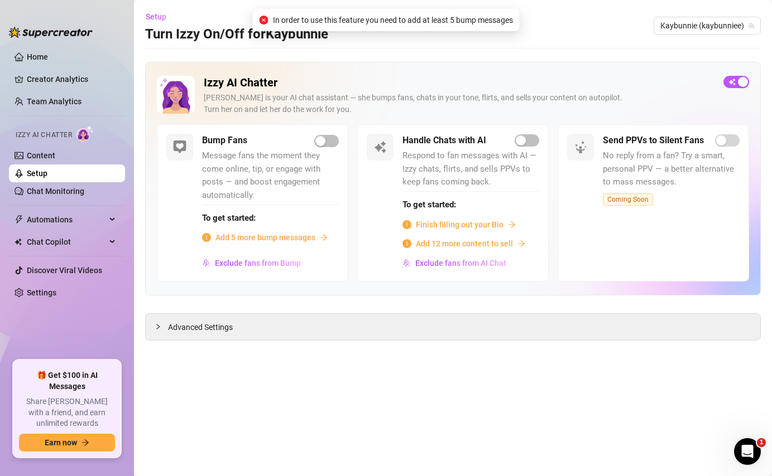
click at [260, 232] on span "Add 5 more bump messages" at bounding box center [265, 238] width 100 height 12
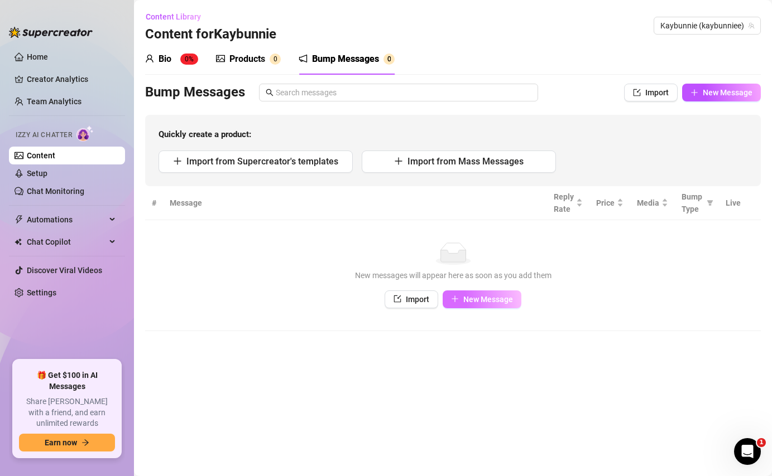
click at [484, 302] on span "New Message" at bounding box center [488, 299] width 50 height 9
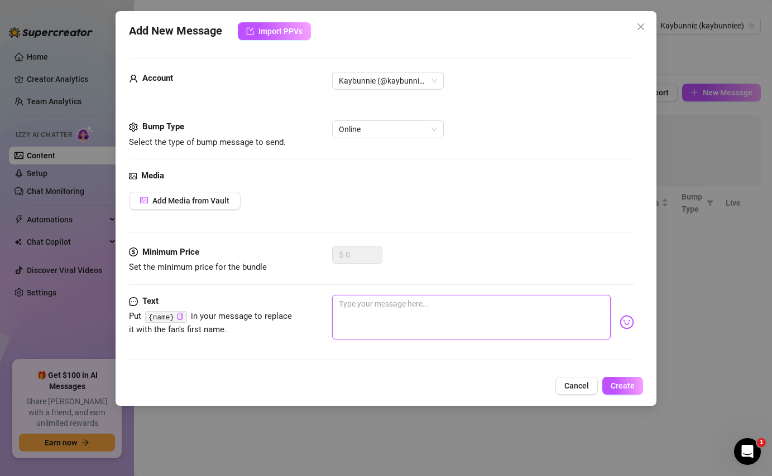
click at [363, 317] on textarea at bounding box center [471, 317] width 278 height 45
click at [617, 380] on button "Create" at bounding box center [622, 386] width 41 height 18
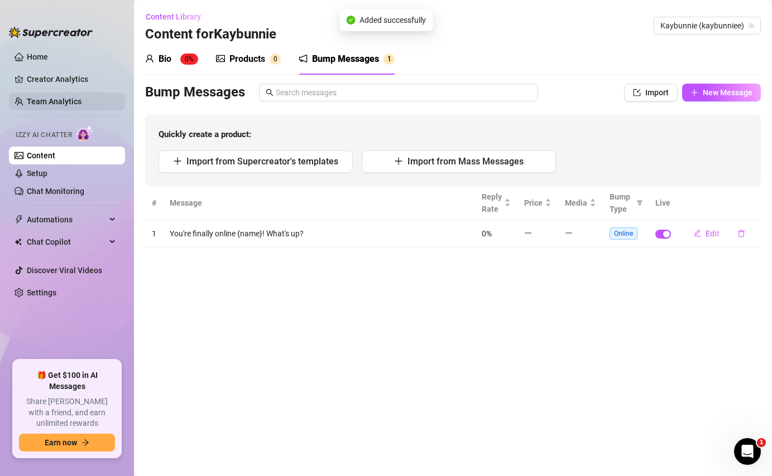
click at [57, 97] on link "Team Analytics" at bounding box center [54, 101] width 55 height 9
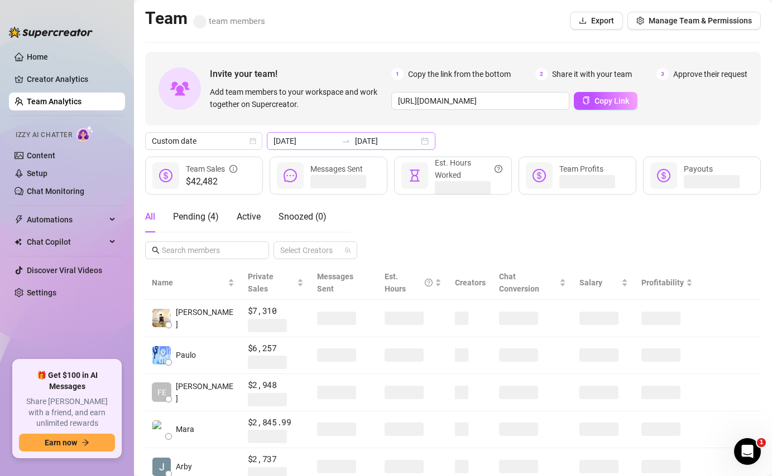
click at [396, 142] on div "[DATE] [DATE]" at bounding box center [351, 141] width 168 height 18
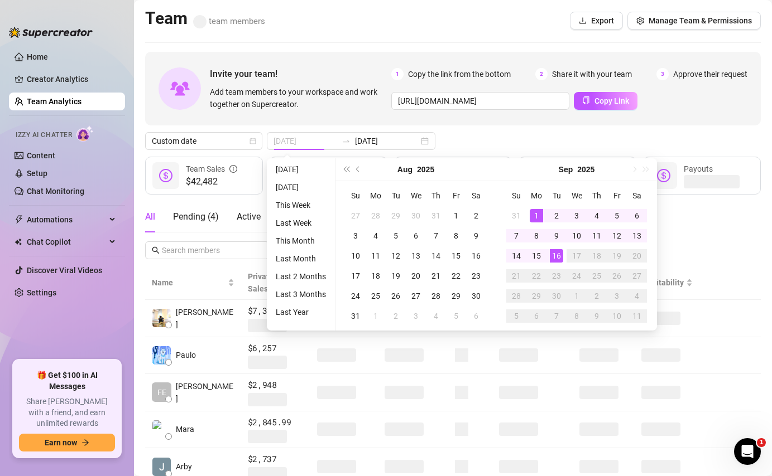
click at [536, 215] on div "1" at bounding box center [535, 215] width 13 height 13
click at [560, 257] on div "16" at bounding box center [556, 255] width 13 height 13
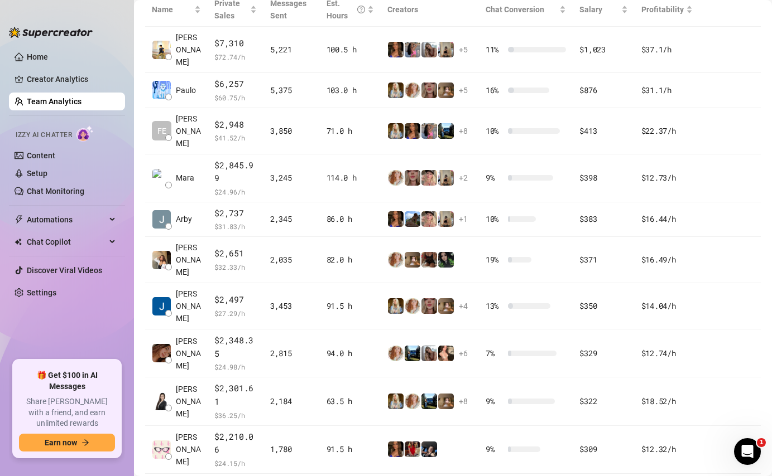
scroll to position [290, 0]
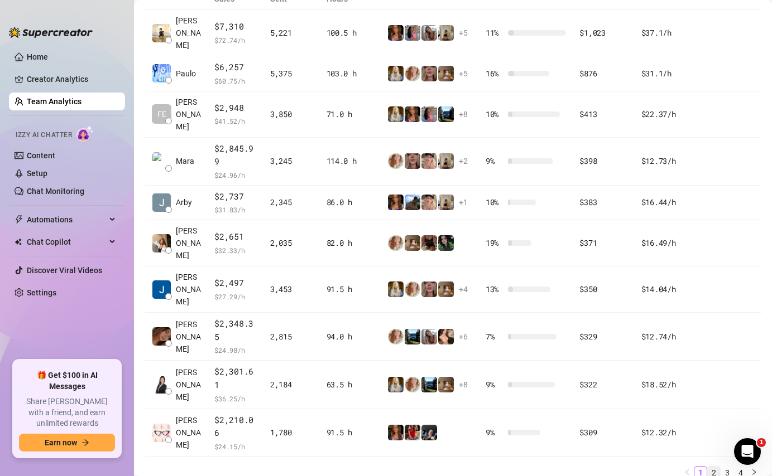
click at [709, 467] on link "2" at bounding box center [713, 473] width 12 height 12
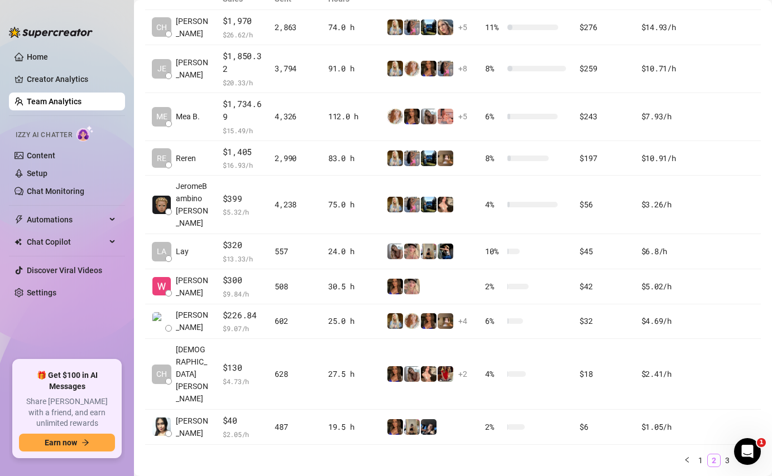
scroll to position [275, 0]
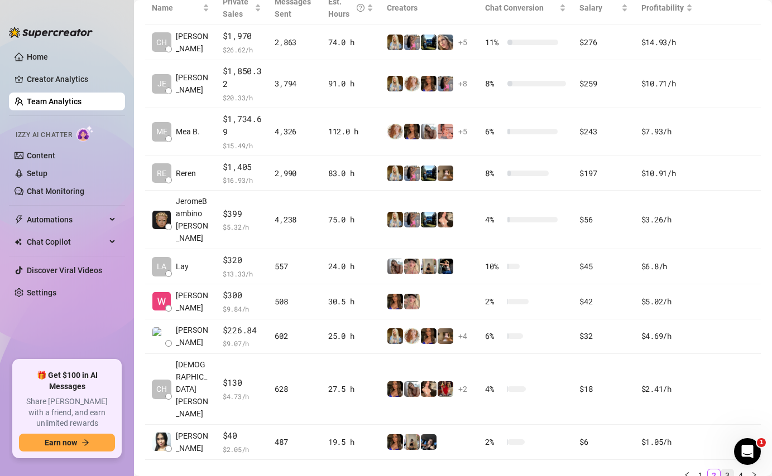
click at [721, 470] on link "3" at bounding box center [727, 476] width 12 height 12
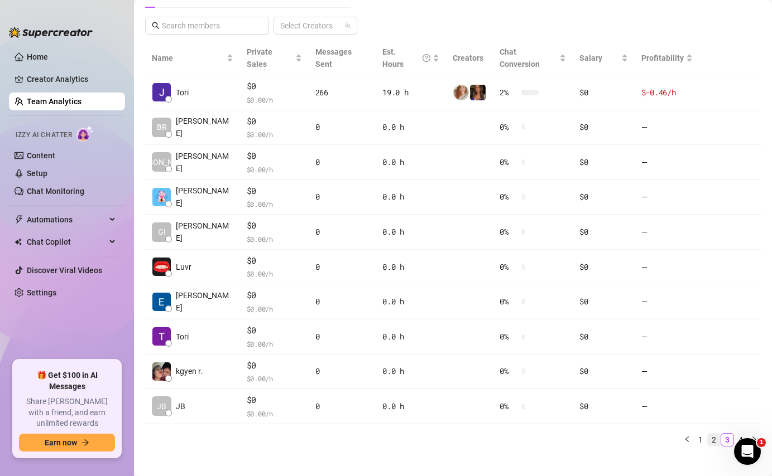
click at [707, 434] on link "2" at bounding box center [713, 440] width 12 height 12
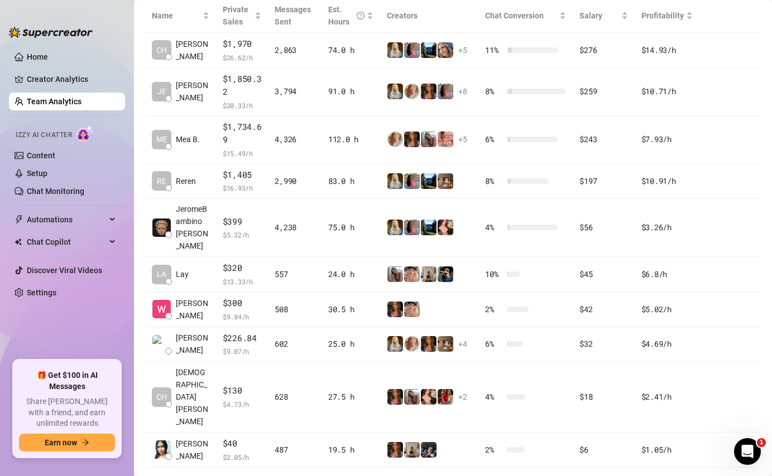
scroll to position [275, 0]
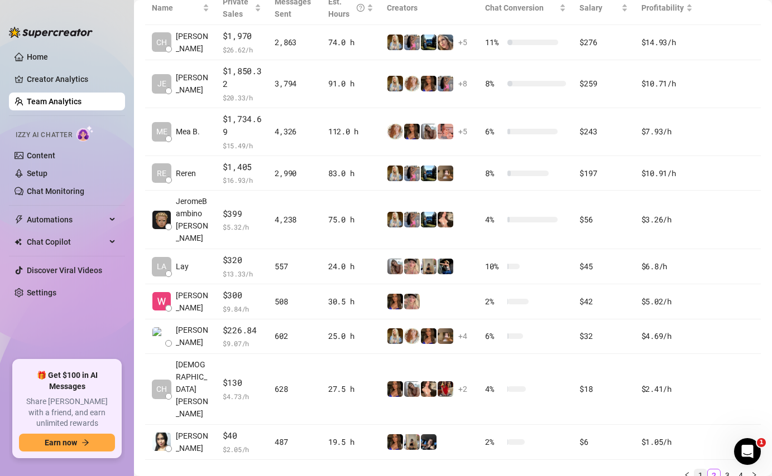
click at [694, 470] on link "1" at bounding box center [700, 476] width 12 height 12
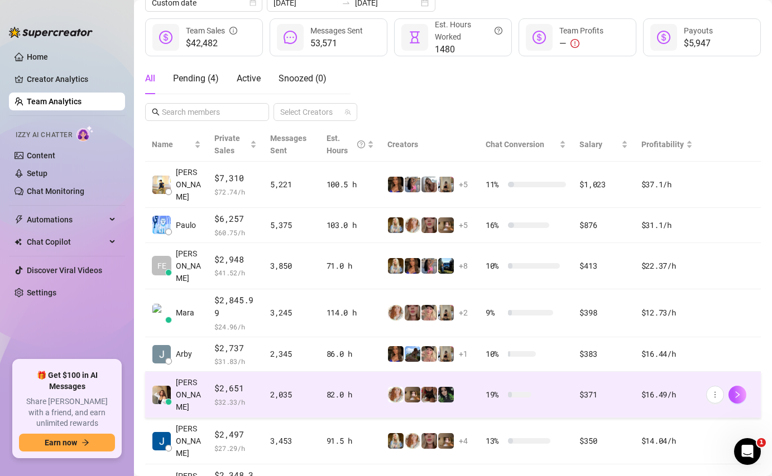
scroll to position [135, 0]
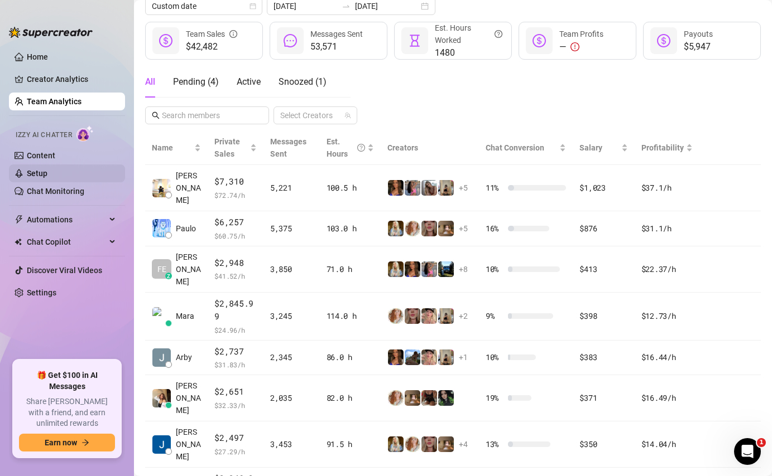
click at [47, 171] on link "Setup" at bounding box center [37, 173] width 21 height 9
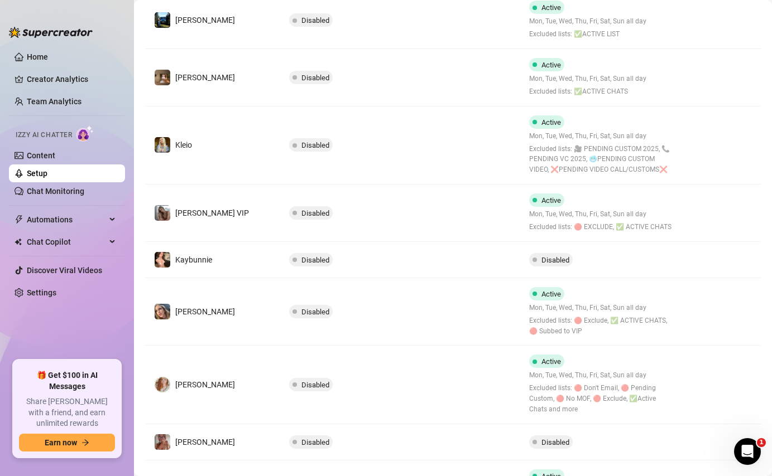
scroll to position [253, 0]
click at [426, 271] on td "Disabled" at bounding box center [400, 260] width 240 height 36
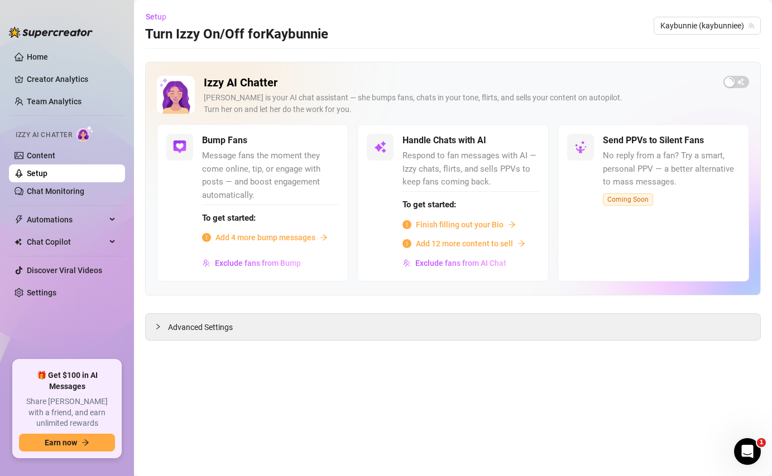
click at [258, 239] on span "Add 4 more bump messages" at bounding box center [265, 238] width 100 height 12
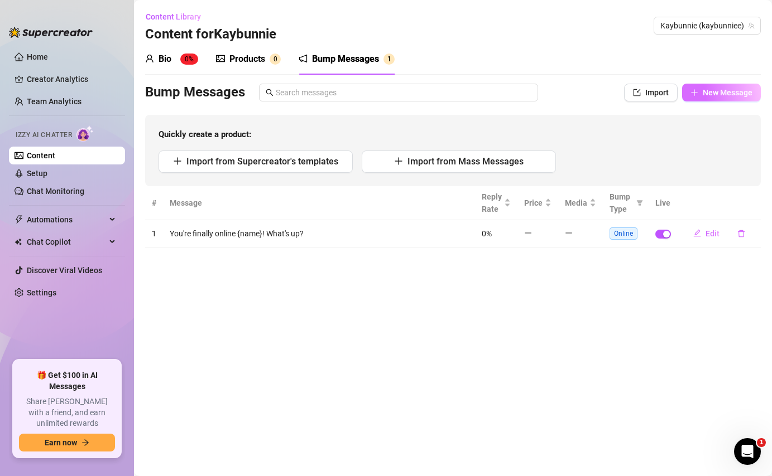
click at [724, 94] on span "New Message" at bounding box center [727, 92] width 50 height 9
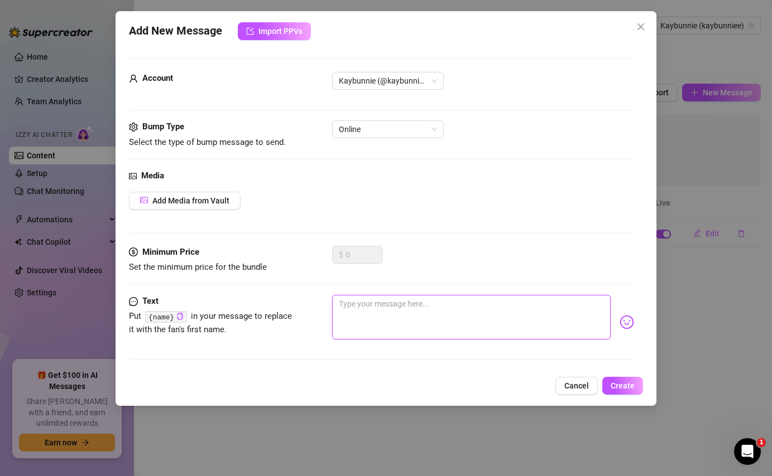
click at [387, 307] on textarea at bounding box center [471, 317] width 278 height 45
click at [618, 384] on span "Create" at bounding box center [622, 386] width 24 height 9
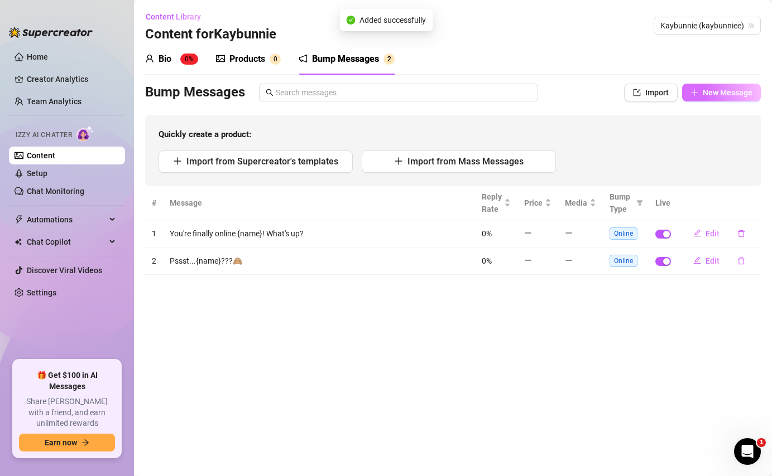
click at [699, 92] on button "New Message" at bounding box center [721, 93] width 79 height 18
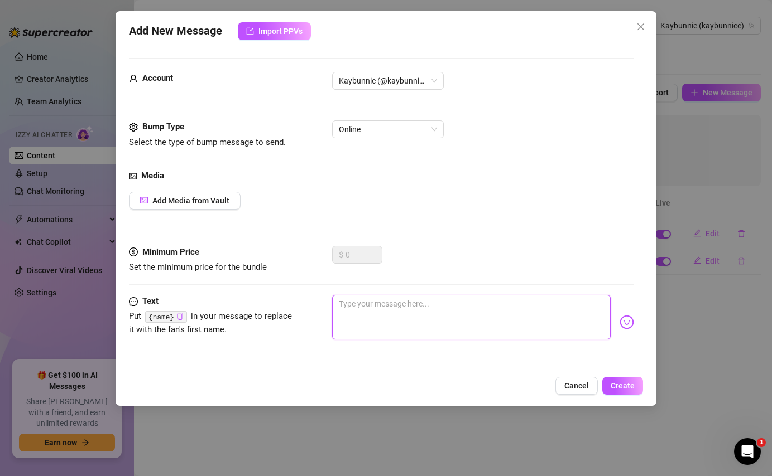
click at [493, 320] on textarea at bounding box center [471, 317] width 278 height 45
click at [622, 385] on span "Create" at bounding box center [622, 386] width 24 height 9
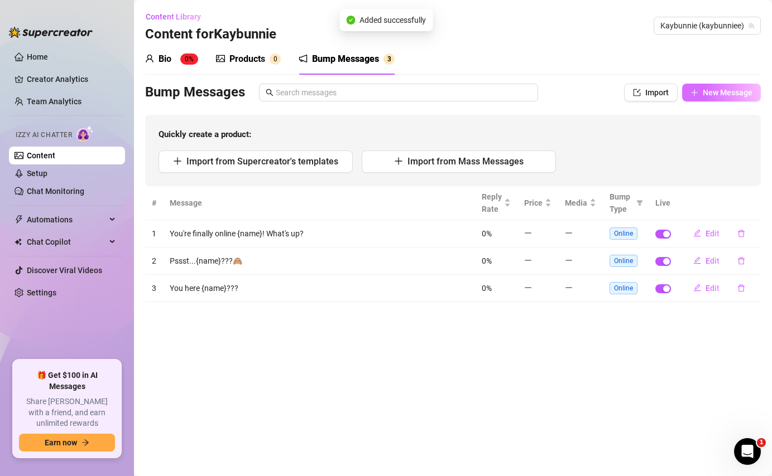
click at [706, 99] on button "New Message" at bounding box center [721, 93] width 79 height 18
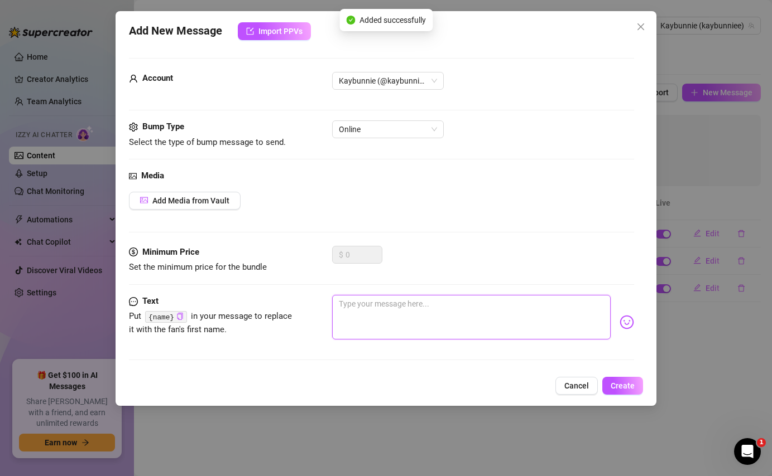
click at [428, 314] on textarea at bounding box center [471, 317] width 278 height 45
click at [511, 308] on textarea "{name}, are you really just gonna ignore me?" at bounding box center [471, 317] width 278 height 45
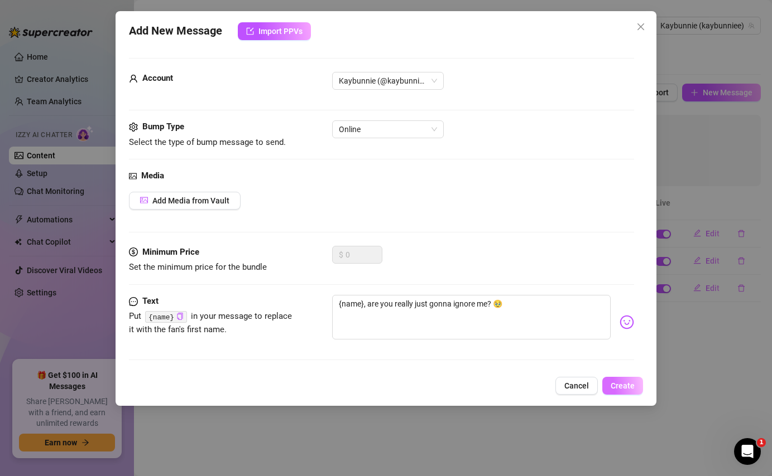
click at [625, 386] on span "Create" at bounding box center [622, 386] width 24 height 9
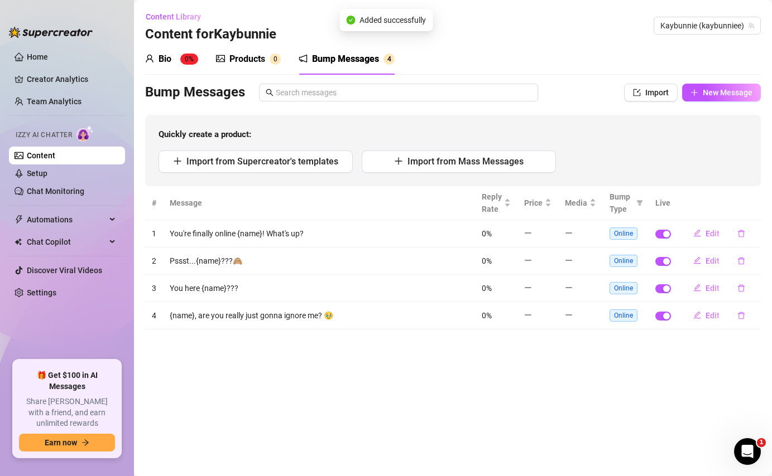
click at [721, 102] on div "Bump Messages Import New Message Quickly create a product: Import from Supercre…" at bounding box center [452, 135] width 615 height 103
click at [720, 93] on span "New Message" at bounding box center [727, 92] width 50 height 9
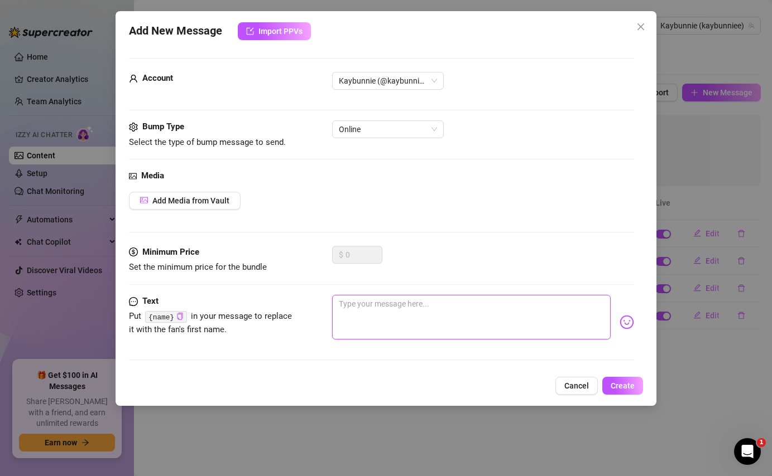
click at [442, 311] on textarea at bounding box center [471, 317] width 278 height 45
click at [623, 392] on button "Create" at bounding box center [622, 386] width 41 height 18
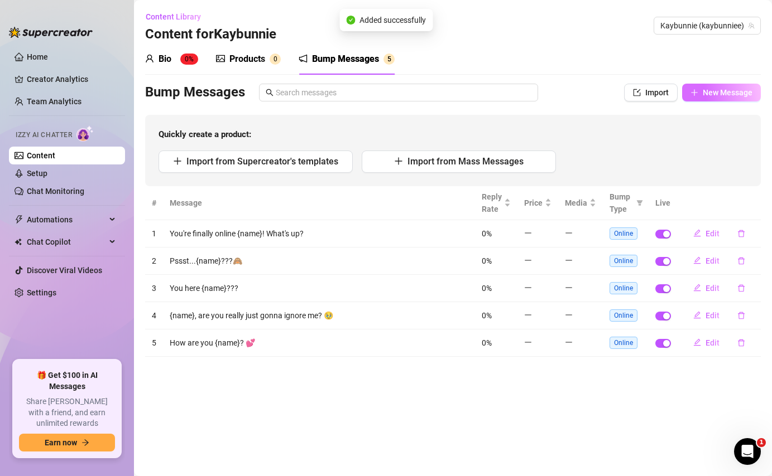
click at [690, 95] on button "New Message" at bounding box center [721, 93] width 79 height 18
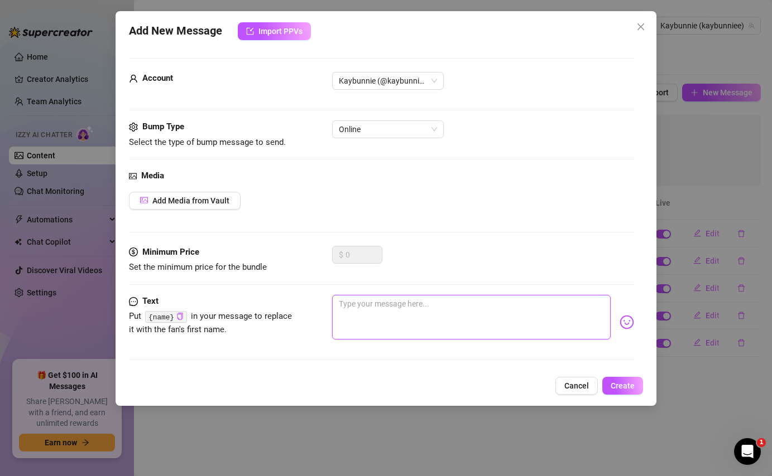
click at [475, 316] on textarea at bounding box center [471, 317] width 278 height 45
click at [625, 387] on span "Create" at bounding box center [622, 386] width 24 height 9
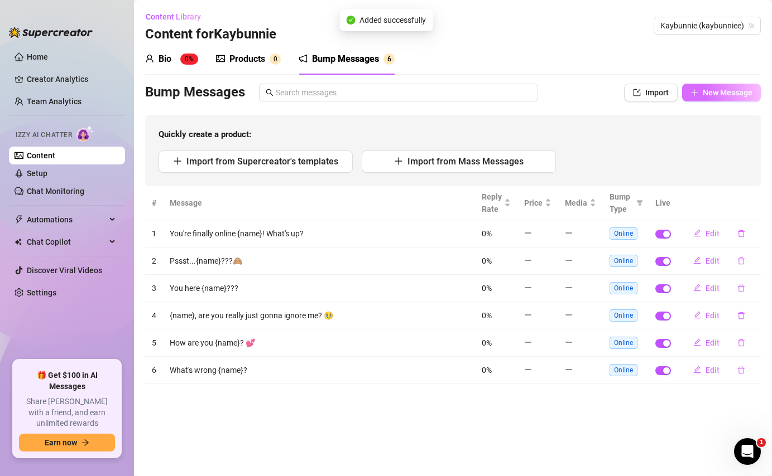
click at [710, 84] on button "New Message" at bounding box center [721, 93] width 79 height 18
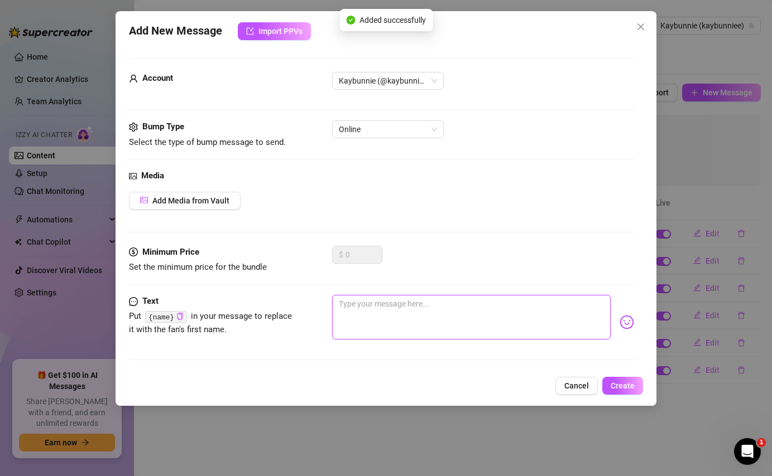
click at [498, 338] on textarea at bounding box center [471, 317] width 278 height 45
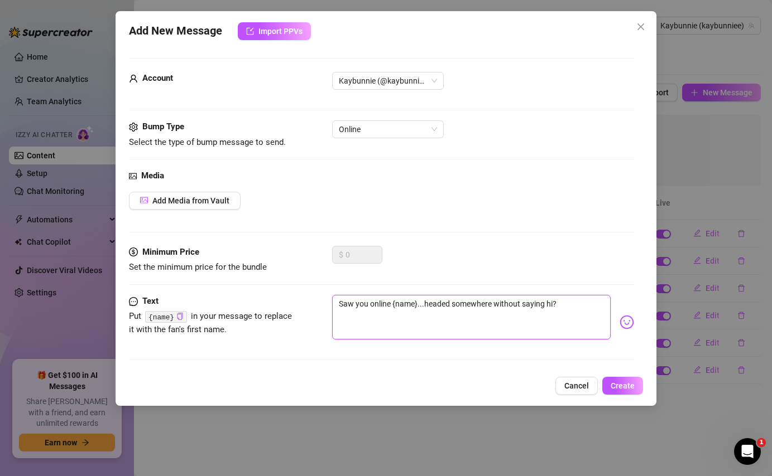
drag, startPoint x: 493, startPoint y: 304, endPoint x: 425, endPoint y: 308, distance: 68.2
click at [425, 308] on textarea "Saw you online {name}...headed somewhere without saying hi?" at bounding box center [471, 317] width 278 height 45
click at [553, 305] on textarea "Saw you online {name}...planning on leaving without saying hi?" at bounding box center [471, 317] width 278 height 45
click at [569, 304] on textarea "Saw you online {name}...planning on leaving without saying hi?" at bounding box center [471, 317] width 278 height 45
click at [569, 301] on textarea "Saw you online {name}...planning on leaving without saying hi?" at bounding box center [471, 317] width 278 height 45
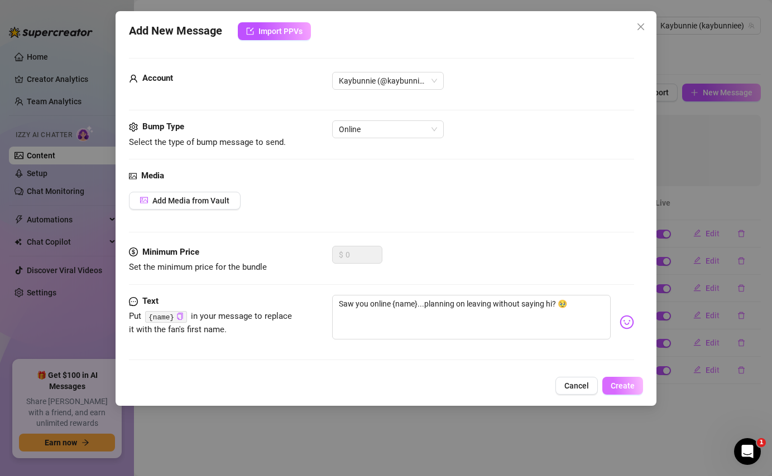
click at [609, 385] on button "Create" at bounding box center [622, 386] width 41 height 18
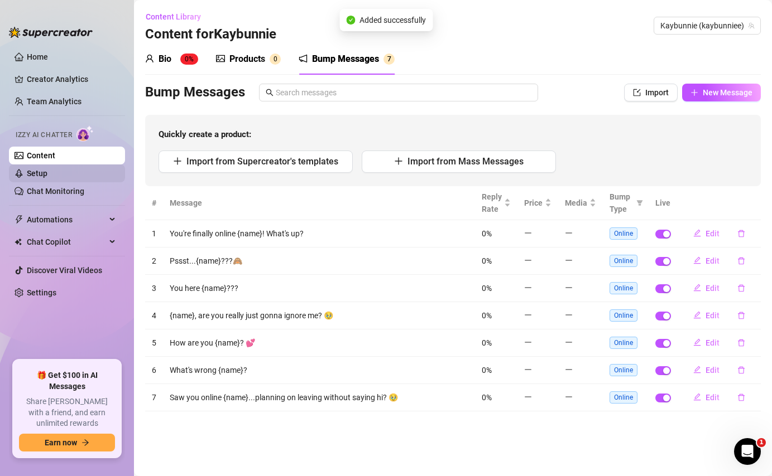
click at [47, 173] on link "Setup" at bounding box center [37, 173] width 21 height 9
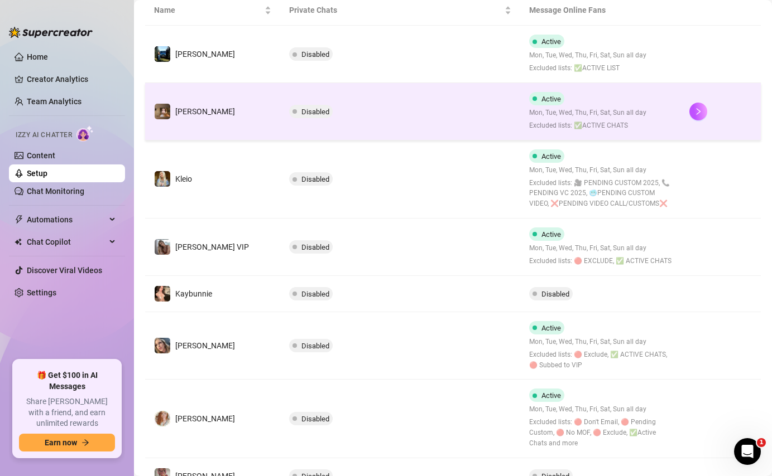
scroll to position [229, 0]
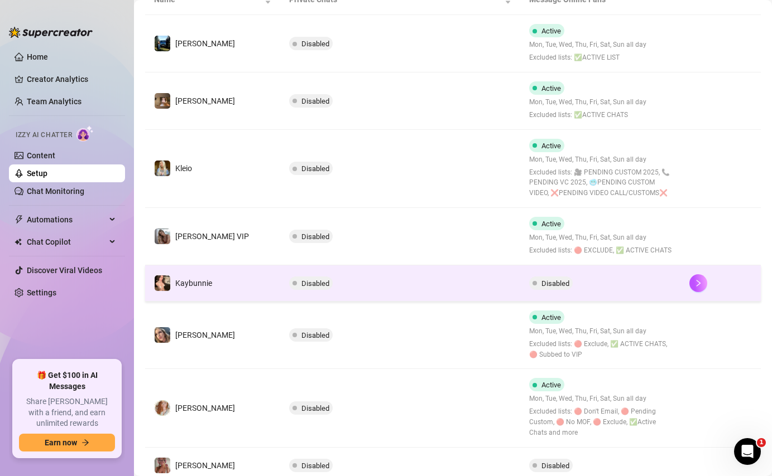
click at [393, 277] on td "Disabled" at bounding box center [400, 284] width 240 height 36
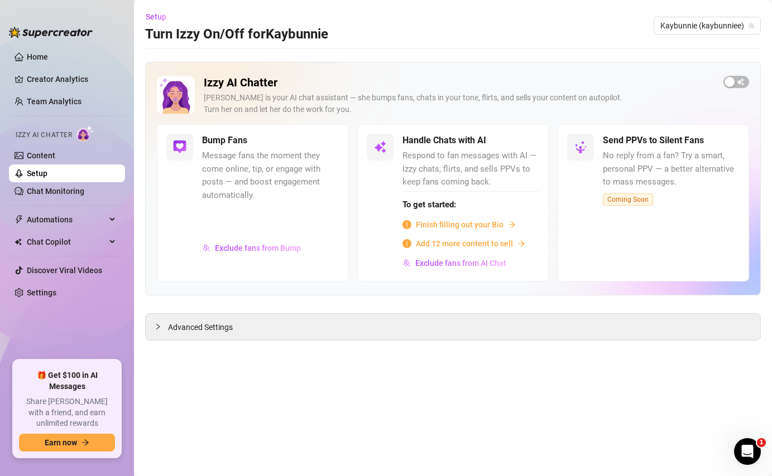
click at [739, 73] on div "Izzy AI Chatter [PERSON_NAME] is your AI chat assistant — she bumps fans, chats…" at bounding box center [452, 179] width 615 height 234
click at [737, 84] on span "button" at bounding box center [736, 82] width 26 height 12
click at [290, 254] on button "Exclude fans from Bump" at bounding box center [251, 248] width 99 height 18
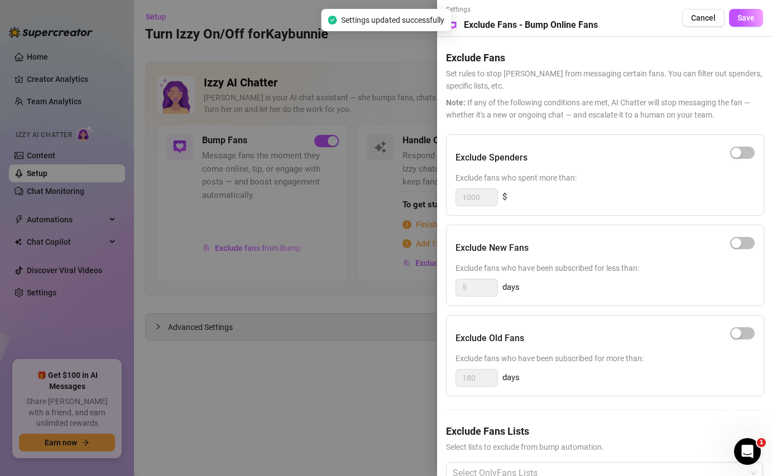
scroll to position [39, 0]
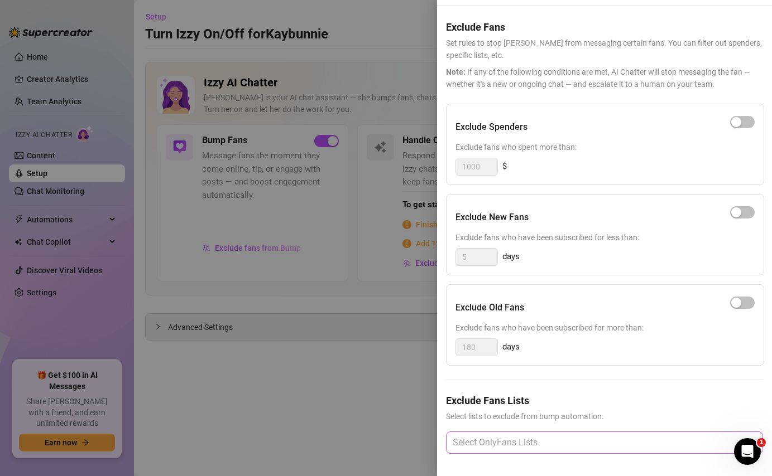
click at [587, 437] on div at bounding box center [598, 443] width 301 height 20
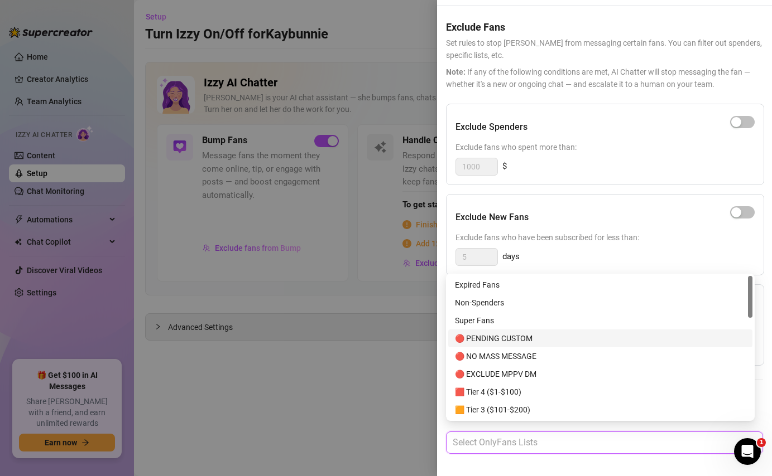
click at [589, 343] on div "🔴 PENDING CUSTOM" at bounding box center [600, 339] width 291 height 12
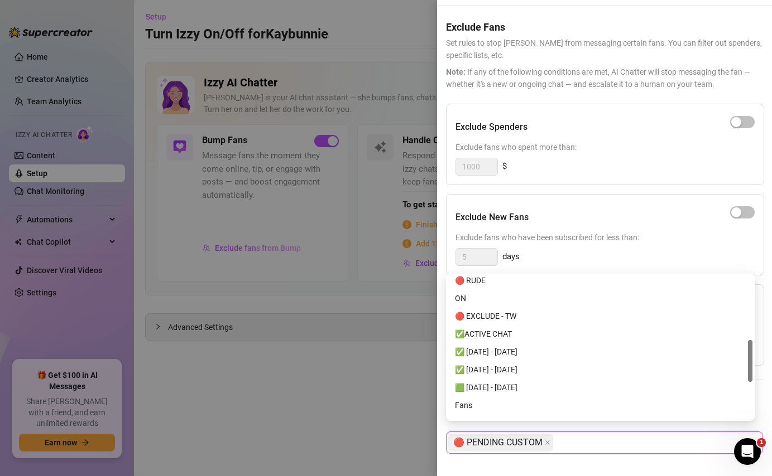
scroll to position [211, 0]
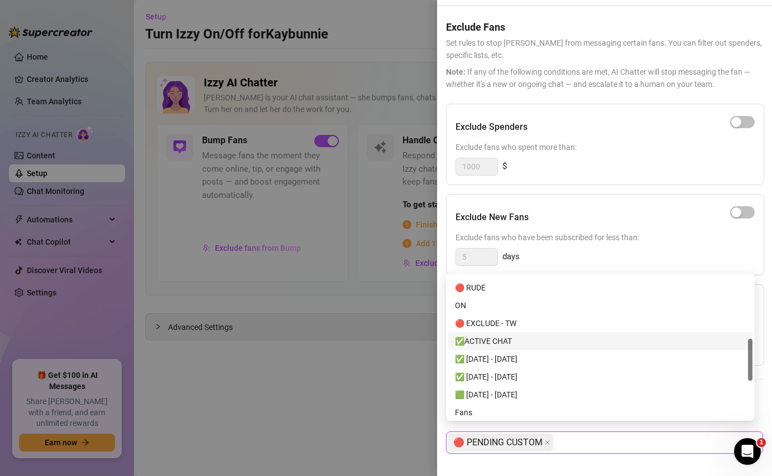
click at [547, 339] on div "✅ACTIVE CHAT" at bounding box center [600, 341] width 291 height 12
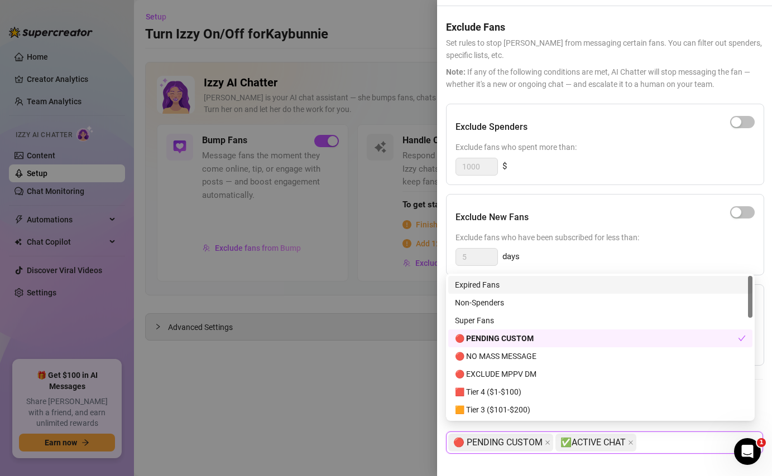
scroll to position [0, 0]
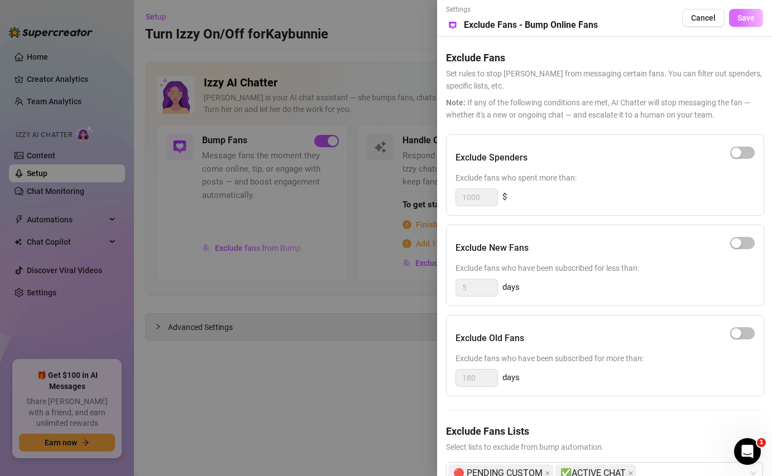
click at [733, 25] on button "Save" at bounding box center [746, 18] width 34 height 18
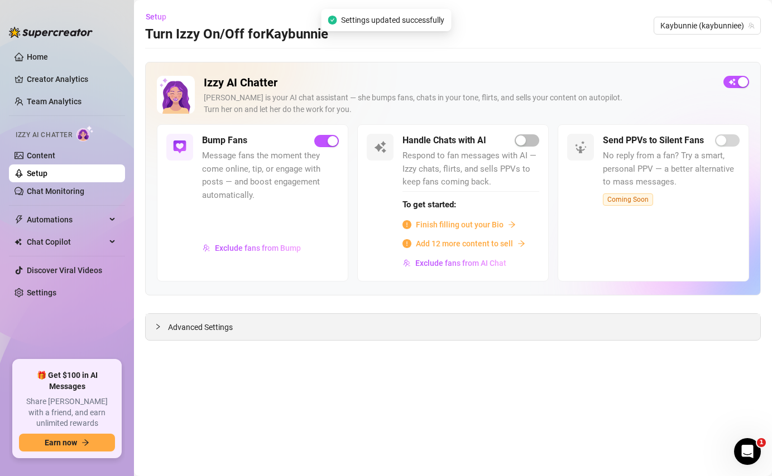
click at [245, 325] on div "Advanced Settings" at bounding box center [453, 327] width 614 height 26
click at [204, 334] on div "Advanced Settings" at bounding box center [453, 327] width 614 height 26
click at [218, 322] on span "Advanced Settings" at bounding box center [200, 327] width 65 height 12
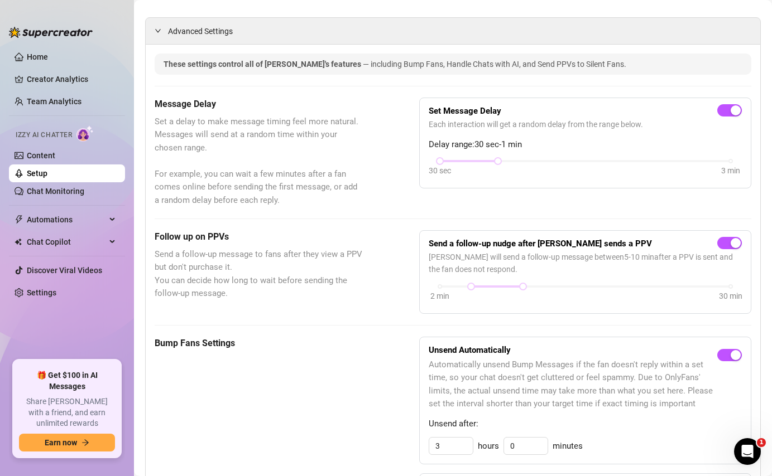
scroll to position [335, 0]
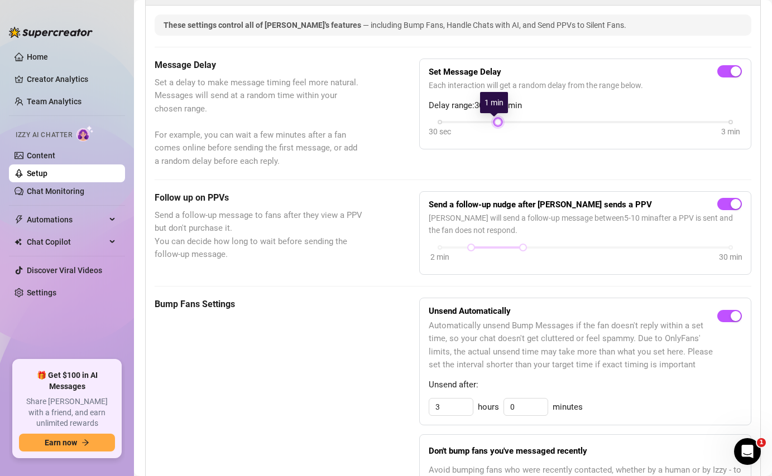
drag, startPoint x: 437, startPoint y: 121, endPoint x: 493, endPoint y: 127, distance: 55.5
click at [495, 125] on div at bounding box center [498, 122] width 6 height 6
drag, startPoint x: 469, startPoint y: 249, endPoint x: 491, endPoint y: 253, distance: 22.7
click at [491, 253] on div "2 min 30 min" at bounding box center [584, 254] width 313 height 21
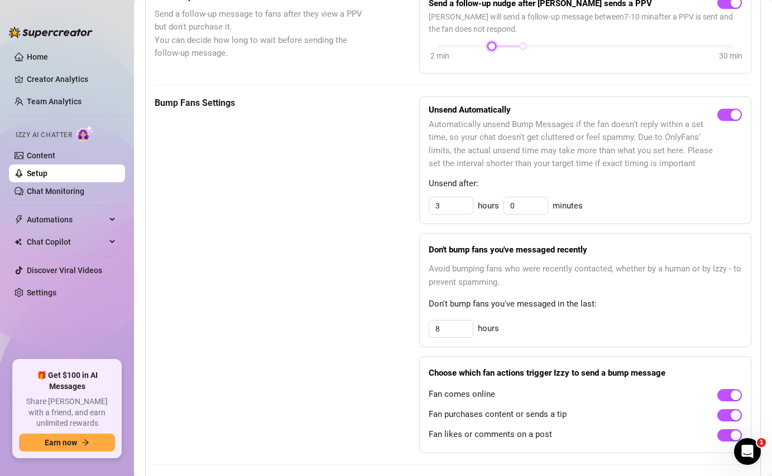
scroll to position [539, 0]
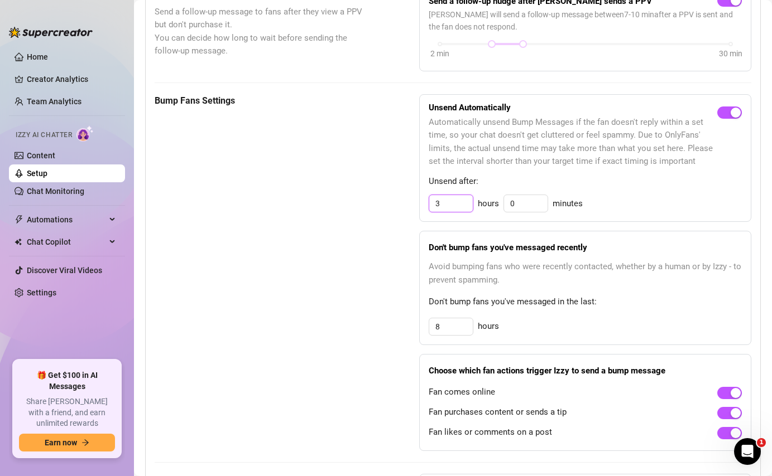
drag, startPoint x: 452, startPoint y: 203, endPoint x: 408, endPoint y: 204, distance: 44.1
click at [408, 204] on div "Bump Fans Settings Unsend Automatically Automatically unsend Bump Messages if t…" at bounding box center [453, 273] width 596 height 358
drag, startPoint x: 439, startPoint y: 330, endPoint x: 422, endPoint y: 330, distance: 16.2
click at [422, 330] on div "Don't bump fans you've messaged recently Avoid bumping fans who were recently c…" at bounding box center [585, 288] width 332 height 114
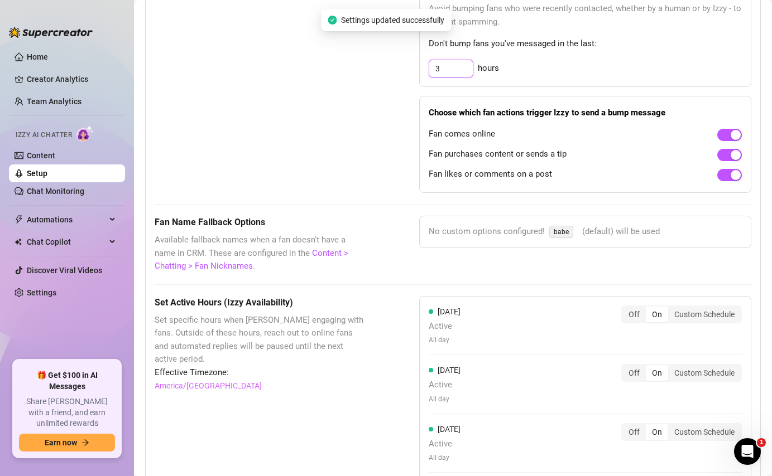
scroll to position [800, 0]
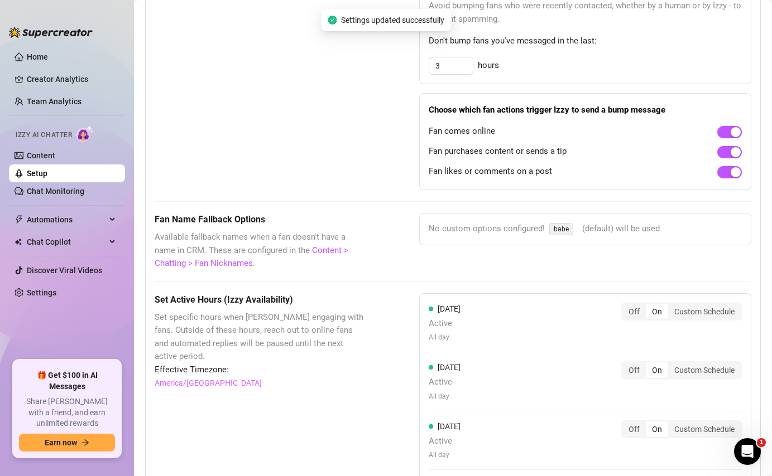
click at [487, 284] on div "These settings control all of [PERSON_NAME]'s features — including Bump Fans, H…" at bounding box center [453, 172] width 596 height 1245
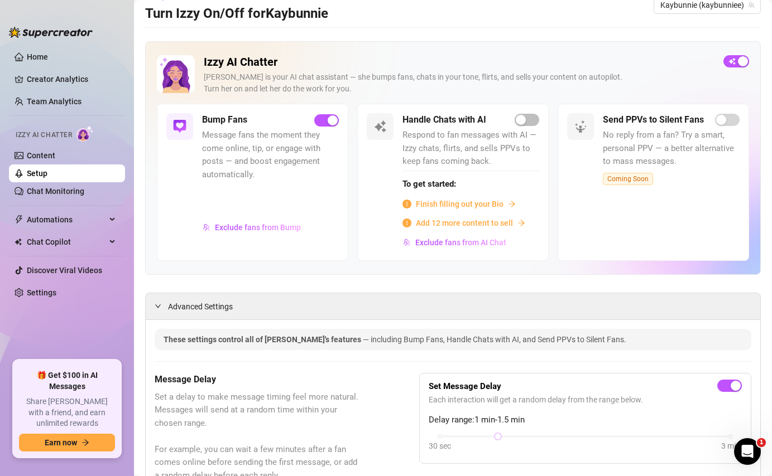
scroll to position [0, 0]
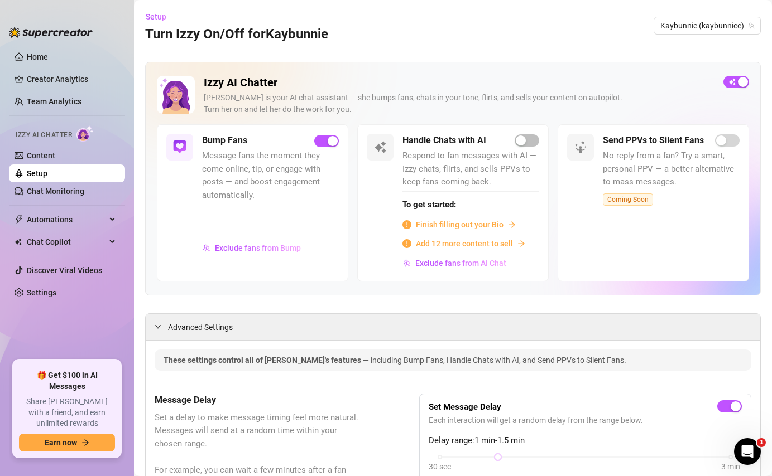
click at [47, 172] on link "Setup" at bounding box center [37, 173] width 21 height 9
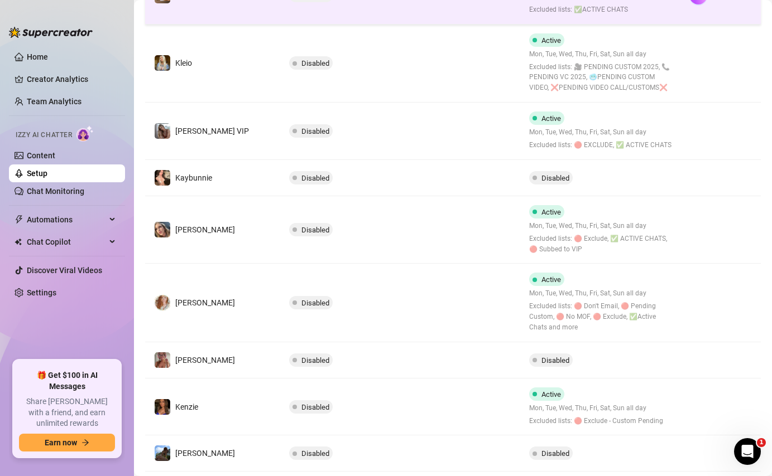
scroll to position [395, 0]
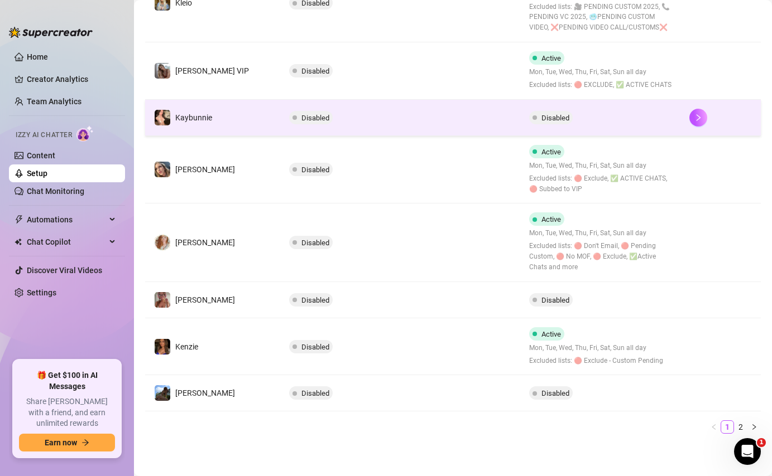
click at [455, 119] on td "Disabled" at bounding box center [400, 118] width 240 height 36
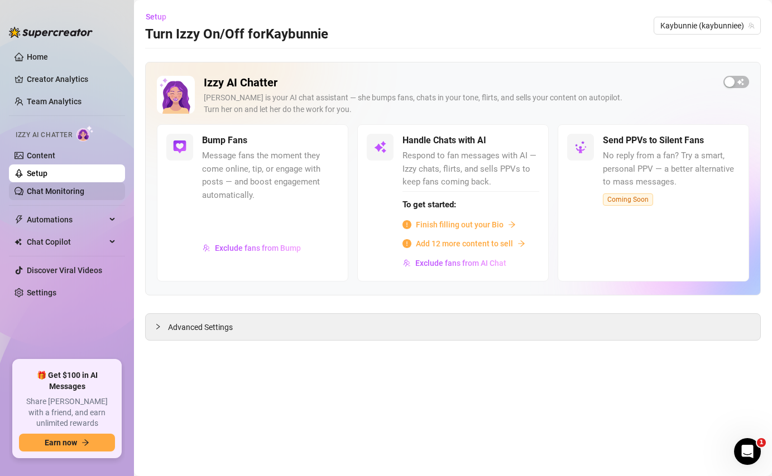
click at [66, 187] on link "Chat Monitoring" at bounding box center [55, 191] width 57 height 9
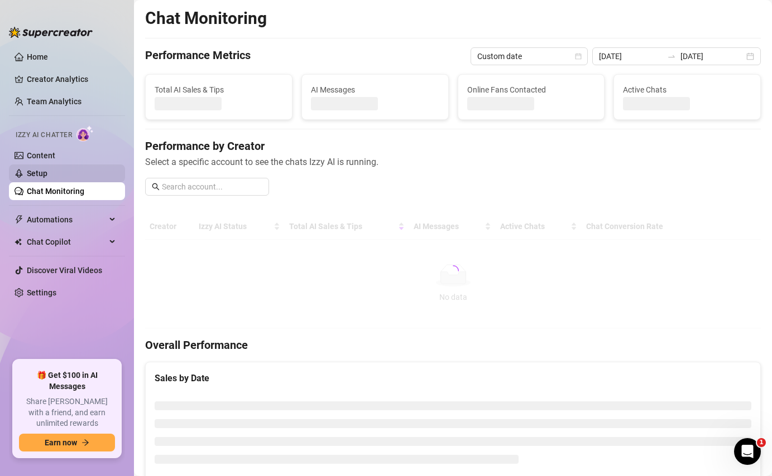
click at [47, 172] on link "Setup" at bounding box center [37, 173] width 21 height 9
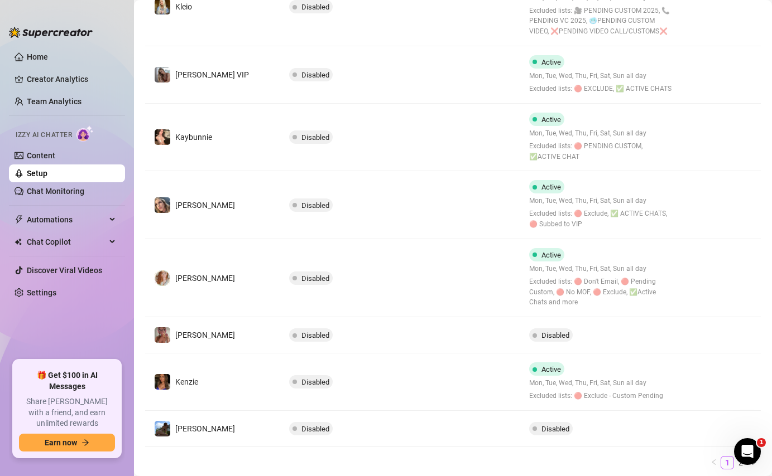
scroll to position [427, 0]
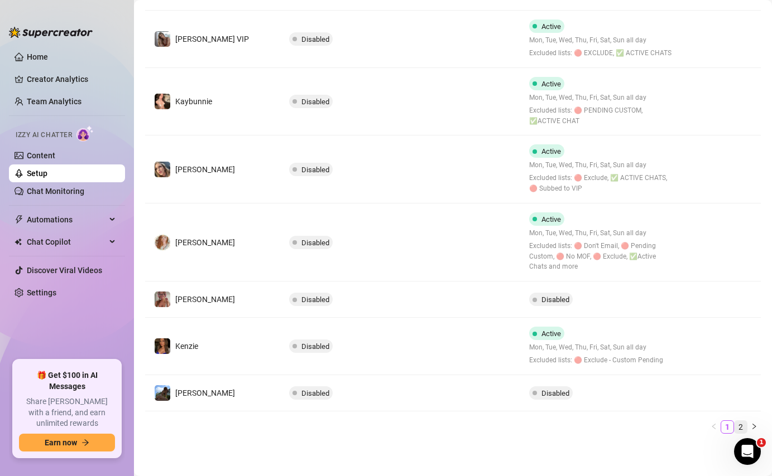
click at [734, 423] on link "2" at bounding box center [740, 427] width 12 height 12
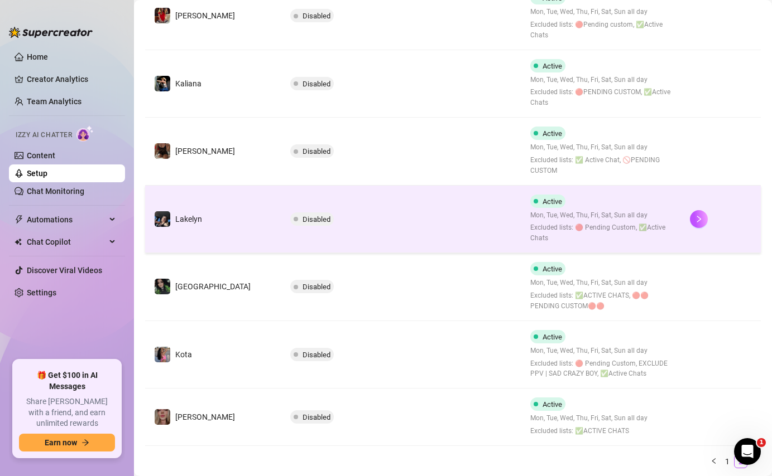
scroll to position [479, 0]
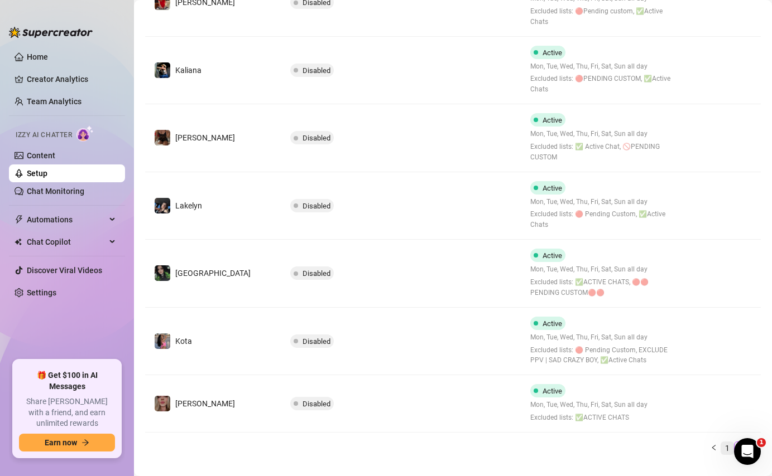
click at [721, 442] on link "1" at bounding box center [727, 448] width 12 height 12
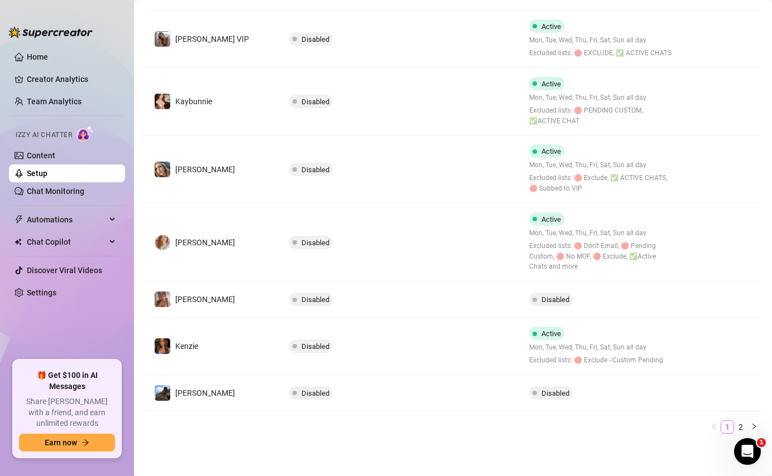
scroll to position [427, 0]
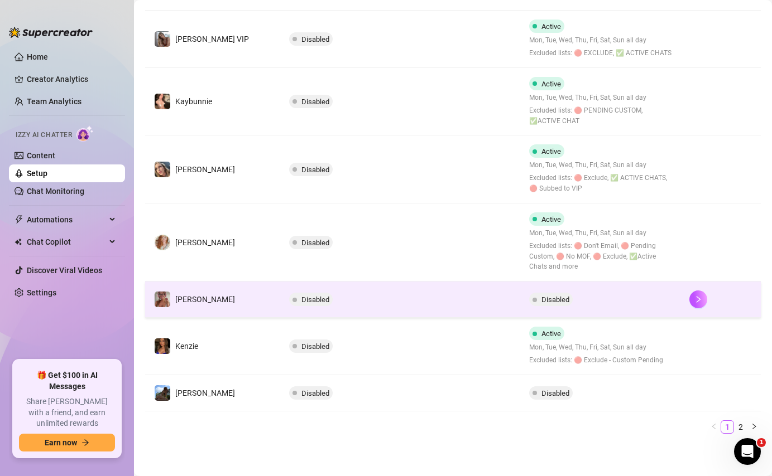
click at [492, 285] on td "Disabled" at bounding box center [400, 300] width 240 height 36
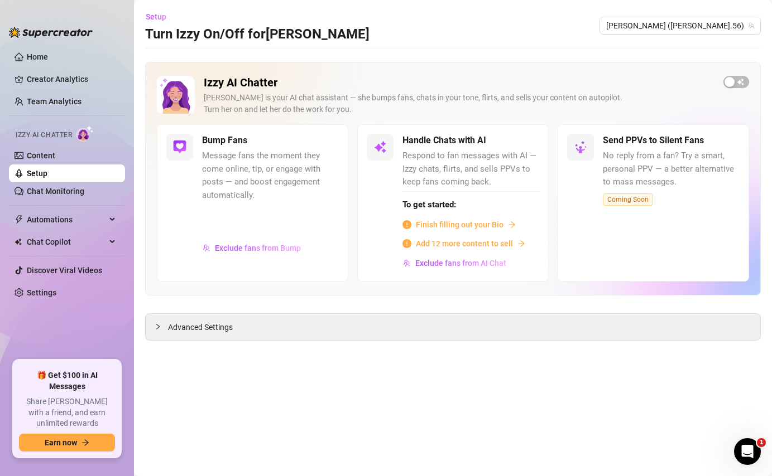
click at [733, 89] on div "Izzy AI Chatter [PERSON_NAME] is your AI chat assistant — she bumps fans, chats…" at bounding box center [453, 100] width 592 height 49
click at [733, 75] on div "Izzy AI Chatter [PERSON_NAME] is your AI chat assistant — she bumps fans, chats…" at bounding box center [452, 179] width 615 height 234
click at [733, 82] on div "button" at bounding box center [729, 82] width 10 height 10
click at [232, 187] on span "Message fans the moment they come online, tip, or engage with posts — and boost…" at bounding box center [270, 176] width 137 height 52
click at [51, 158] on link "Content" at bounding box center [41, 155] width 28 height 9
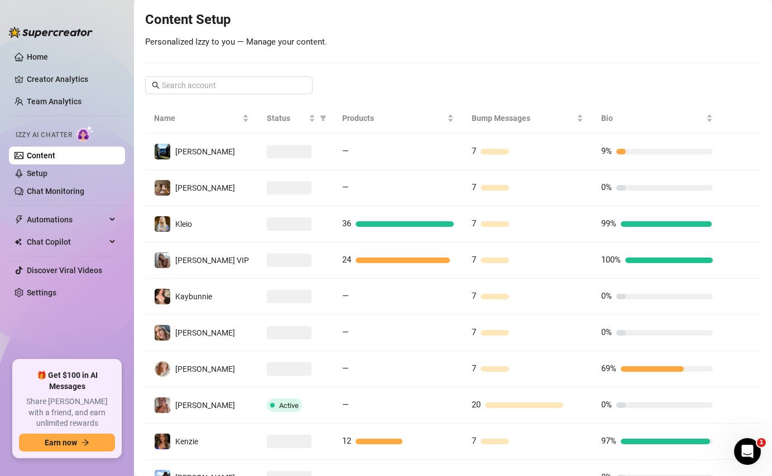
scroll to position [215, 0]
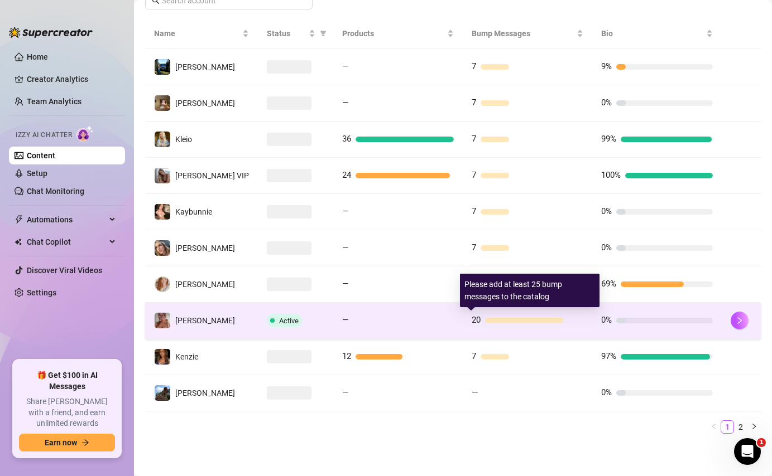
click at [524, 326] on div "20" at bounding box center [527, 320] width 112 height 13
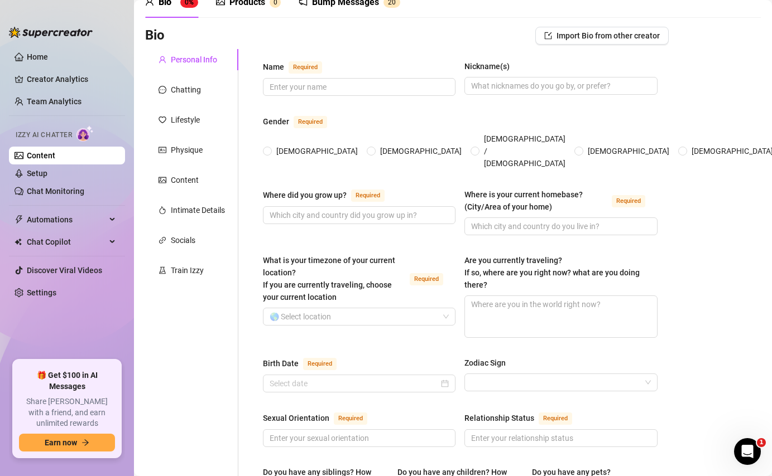
scroll to position [2, 0]
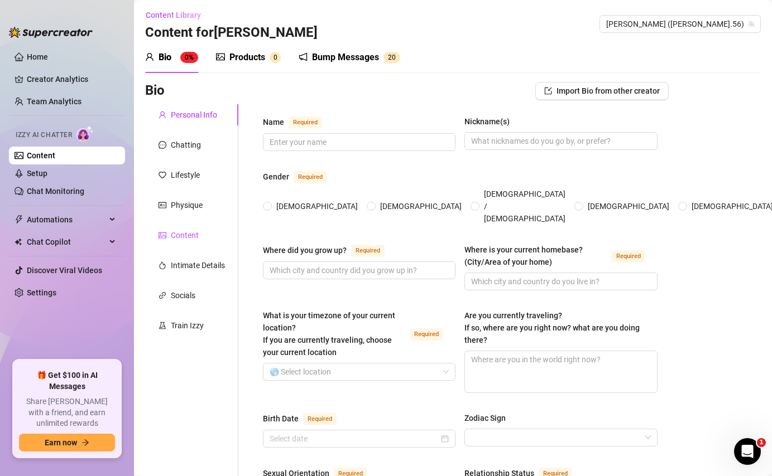
click at [185, 232] on div "Content" at bounding box center [185, 235] width 28 height 12
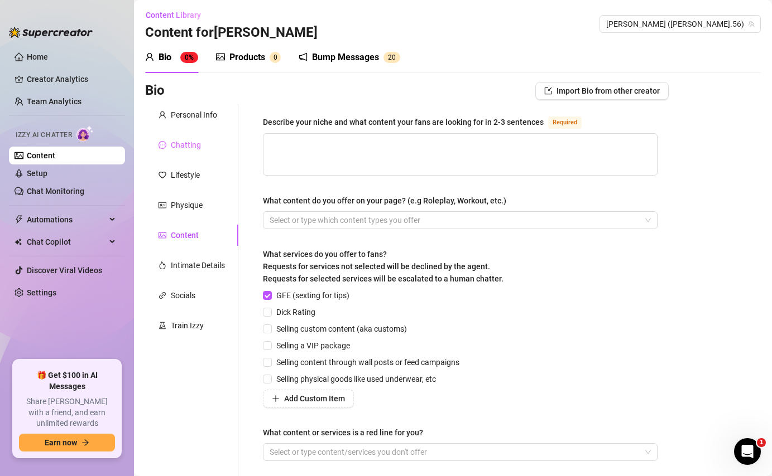
click at [195, 138] on div "Chatting" at bounding box center [191, 144] width 93 height 21
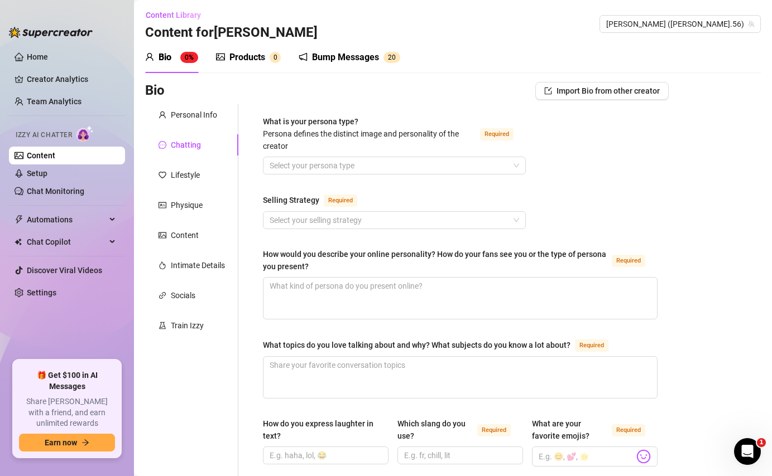
click at [177, 143] on div "Chatting" at bounding box center [186, 145] width 30 height 12
click at [355, 57] on div "Bump Messages" at bounding box center [345, 57] width 67 height 13
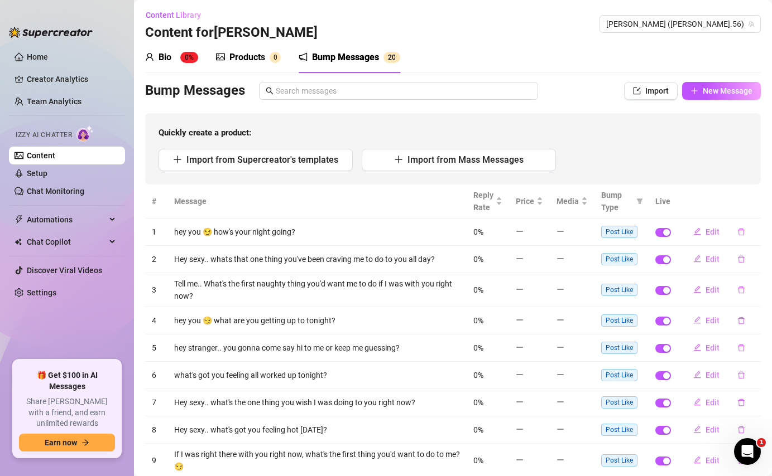
scroll to position [95, 0]
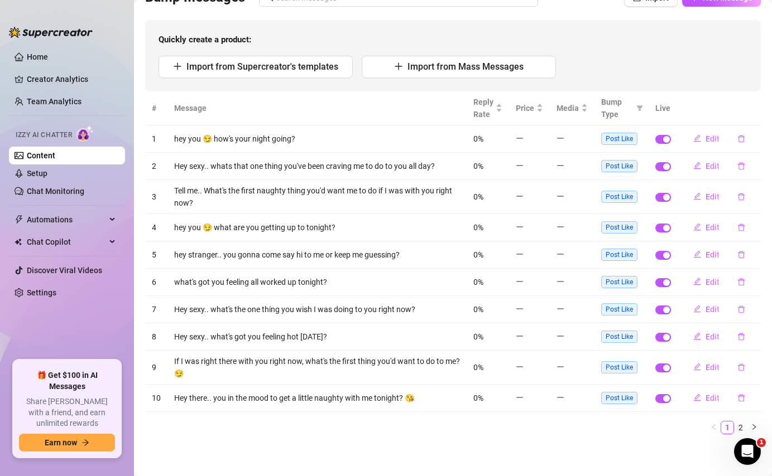
click at [609, 137] on span "Post Like" at bounding box center [619, 139] width 36 height 12
click at [609, 171] on span "Post Like" at bounding box center [619, 166] width 36 height 12
click at [609, 166] on span "Post Like" at bounding box center [619, 166] width 36 height 12
click at [609, 194] on span "Post Like" at bounding box center [619, 197] width 36 height 12
click at [613, 222] on span "Post Like" at bounding box center [619, 227] width 36 height 12
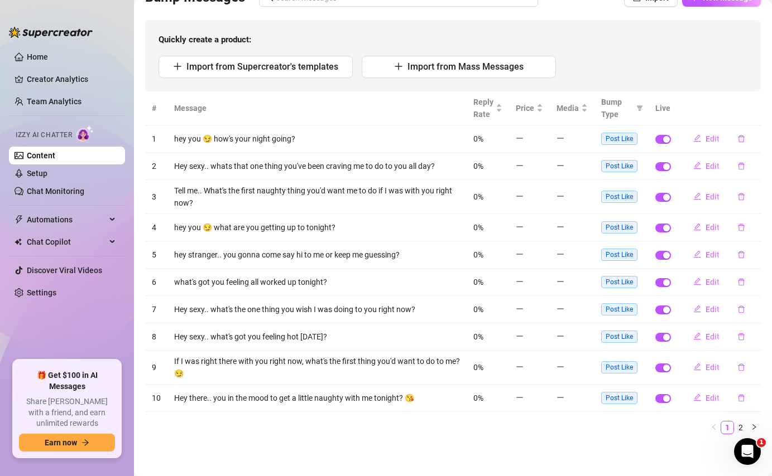
click at [607, 255] on span "Post Like" at bounding box center [619, 255] width 36 height 12
